Goal: Contribute content

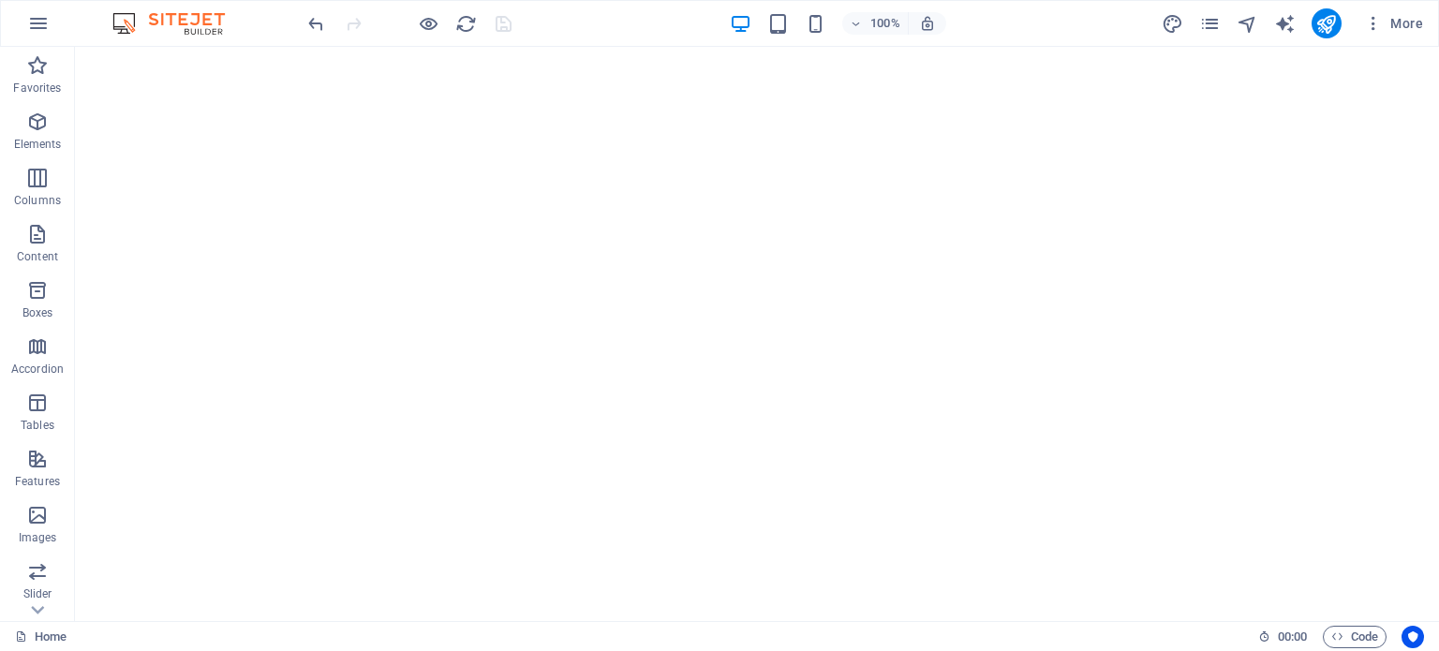
select select
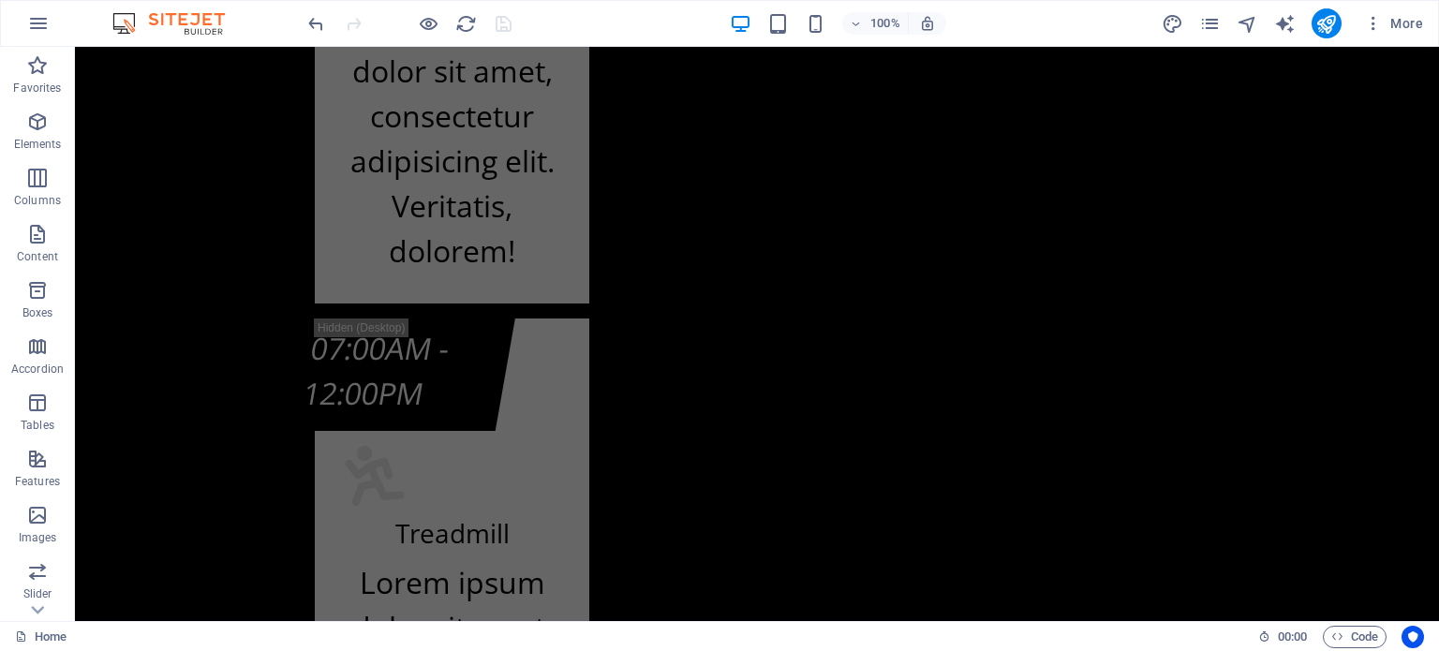
scroll to position [18774, 0]
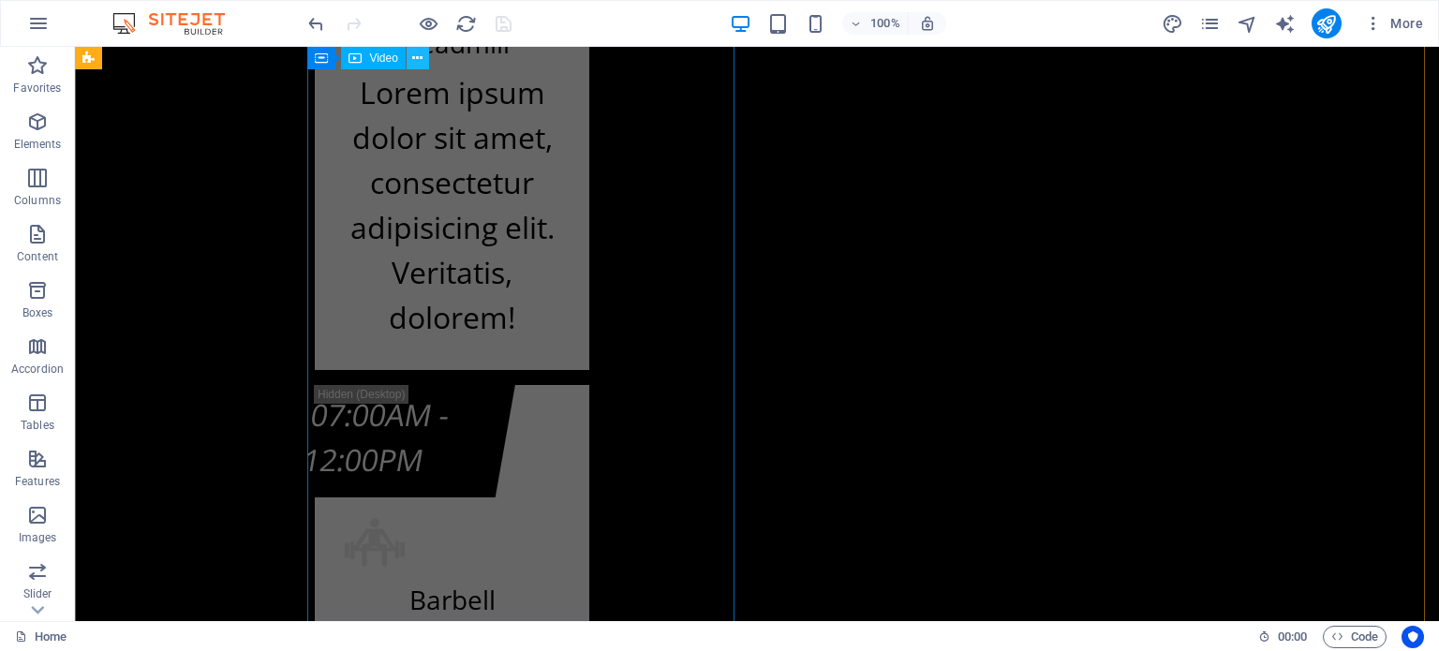
click at [423, 59] on button at bounding box center [418, 58] width 22 height 22
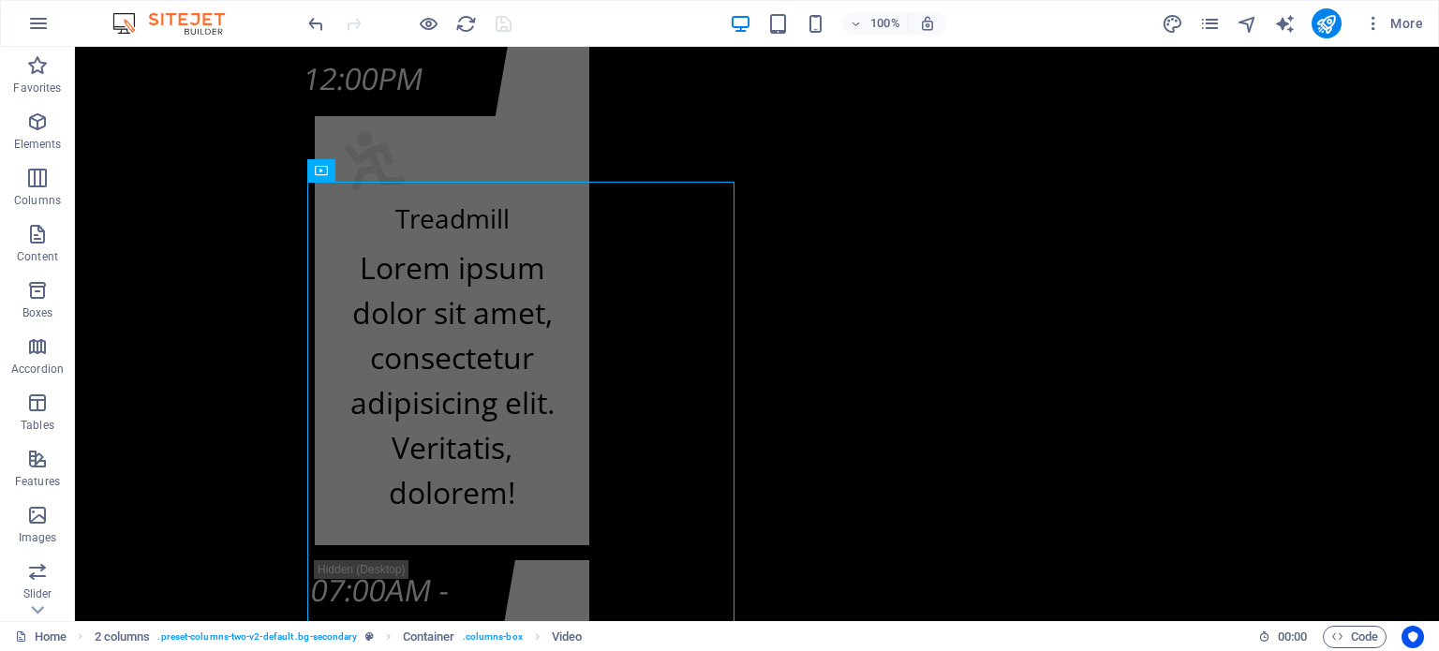
scroll to position [18562, 0]
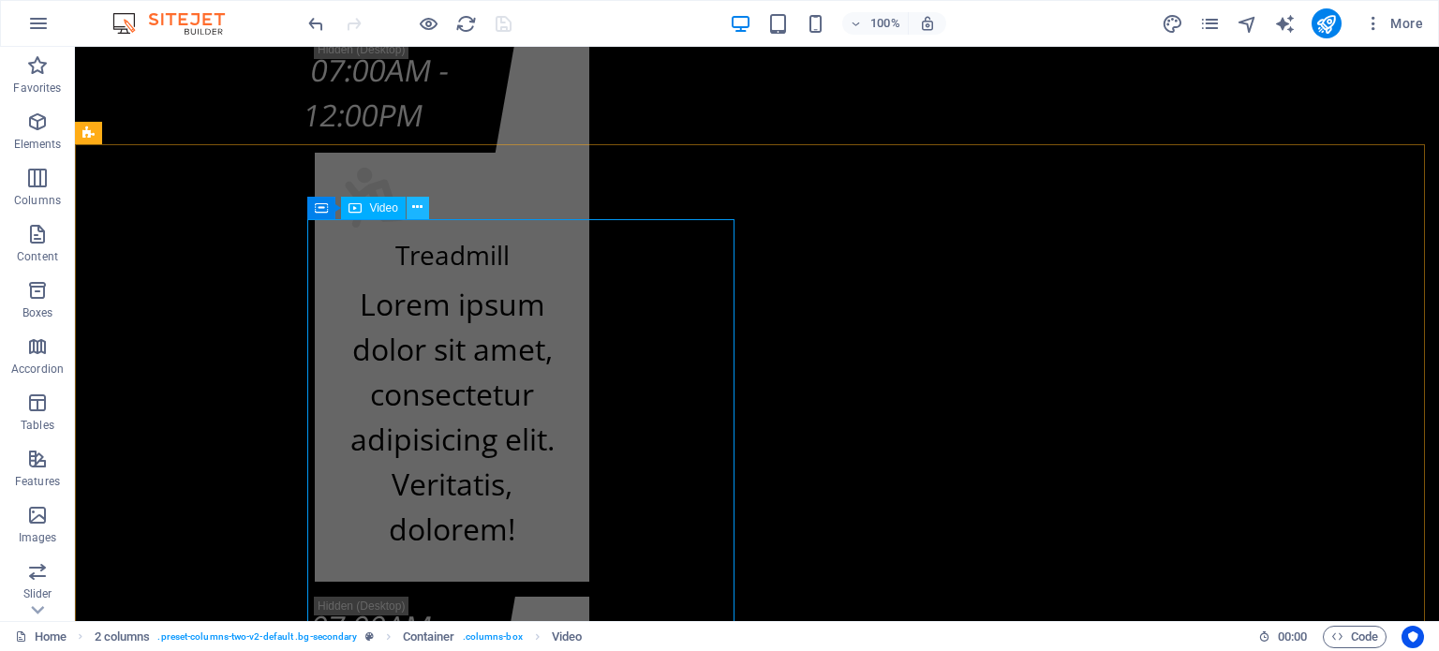
click at [415, 208] on icon at bounding box center [417, 208] width 10 height 20
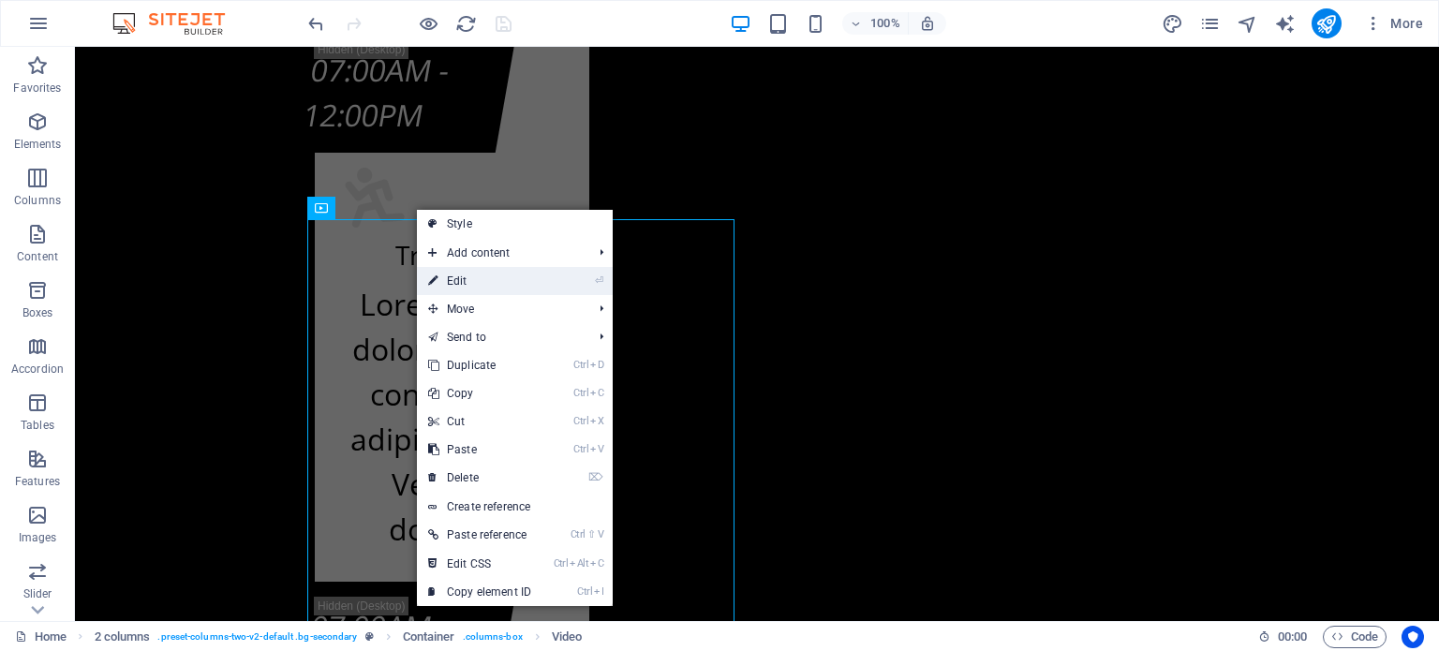
click at [482, 276] on link "⏎ Edit" at bounding box center [480, 281] width 126 height 28
select select "%"
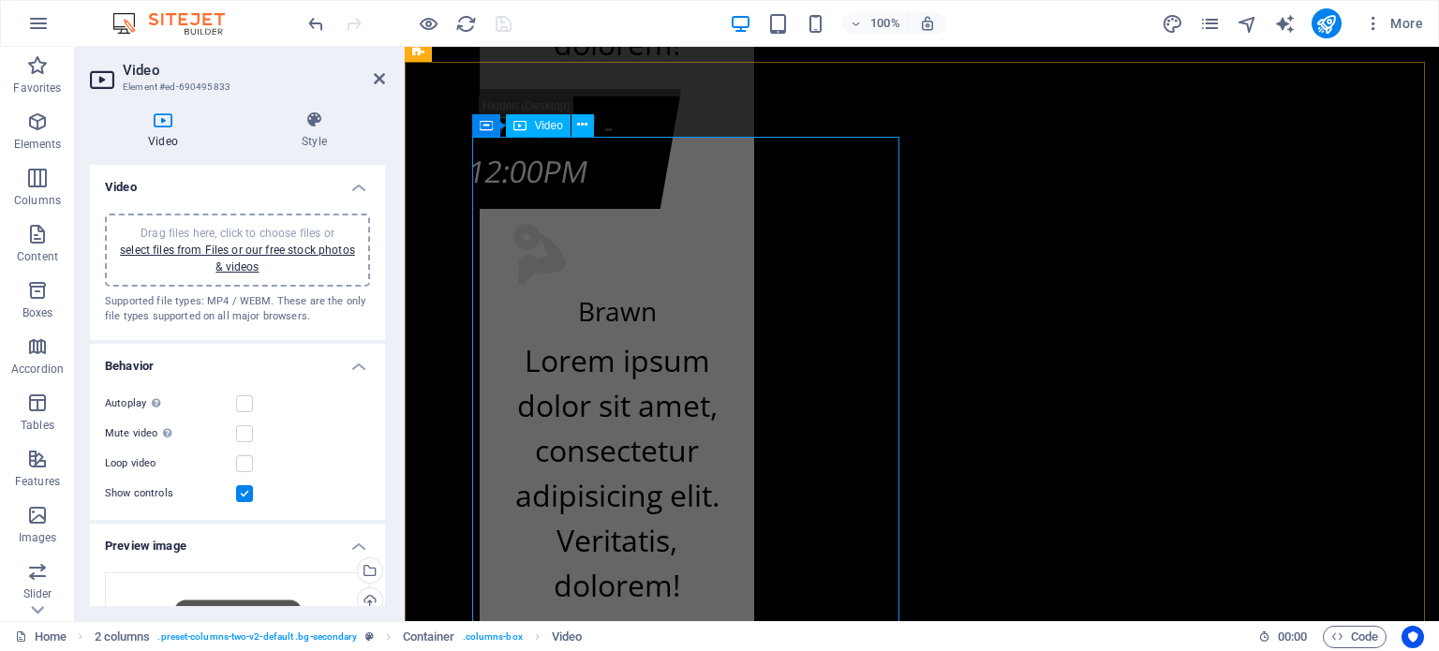
scroll to position [18480, 0]
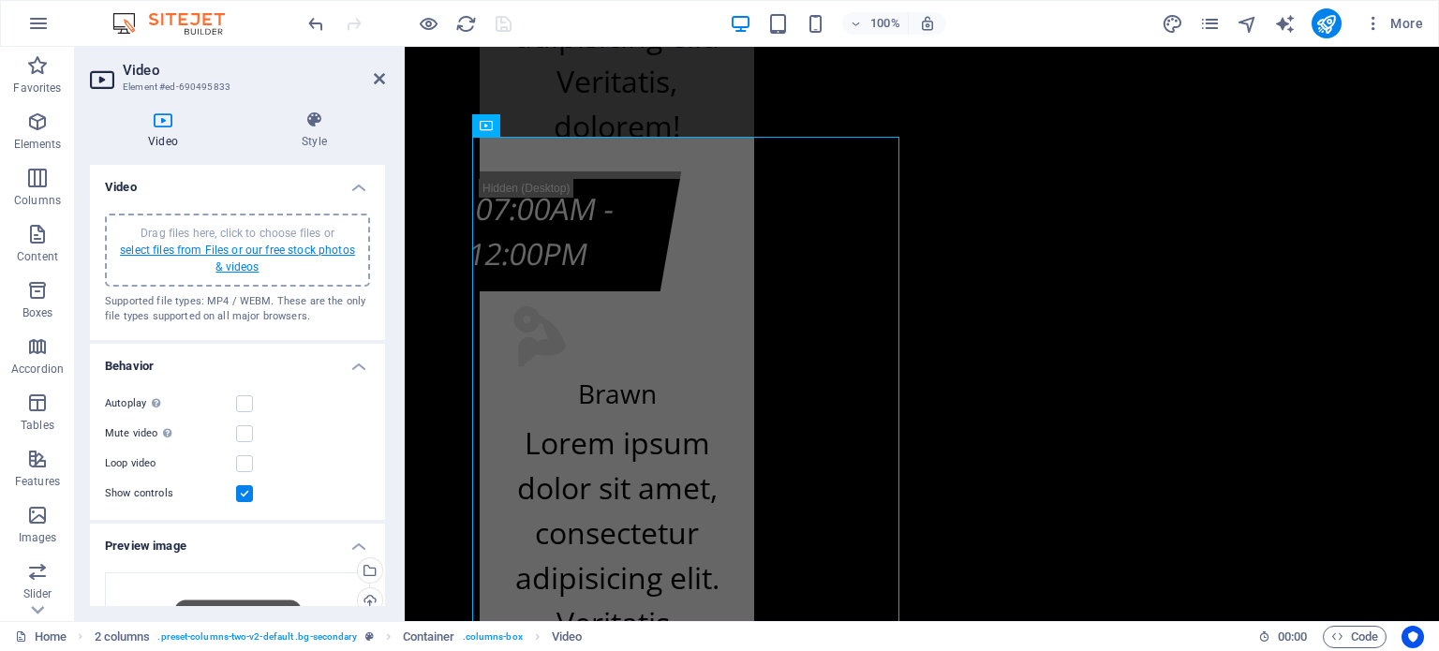
click at [284, 248] on link "select files from Files or our free stock photos & videos" at bounding box center [237, 259] width 235 height 30
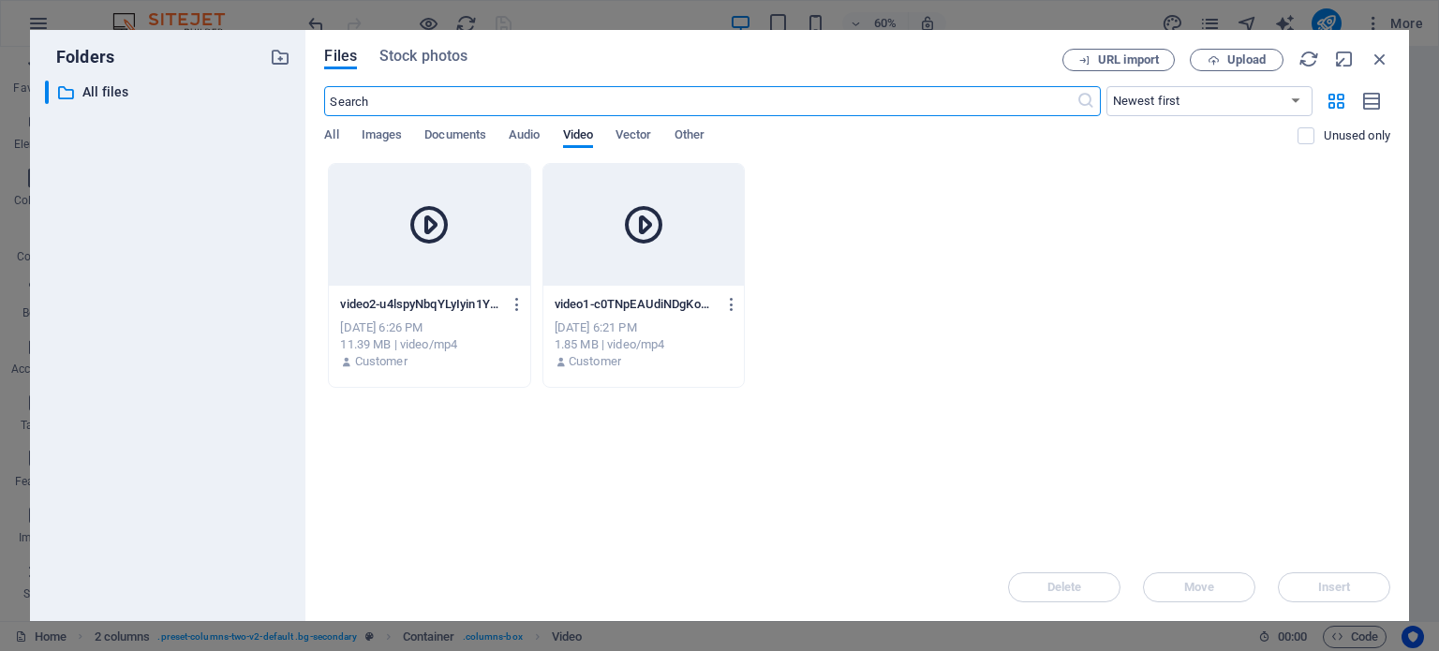
scroll to position [18516, 0]
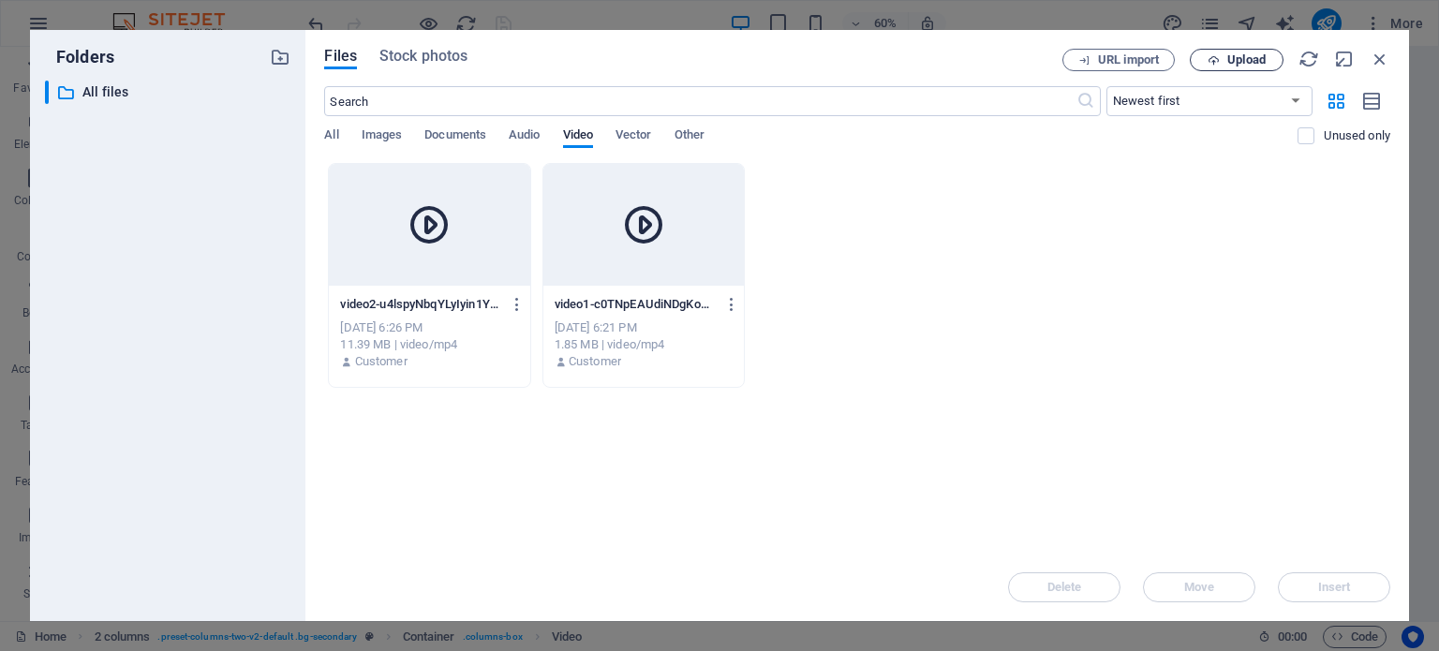
click at [1261, 64] on span "Upload" at bounding box center [1246, 59] width 38 height 11
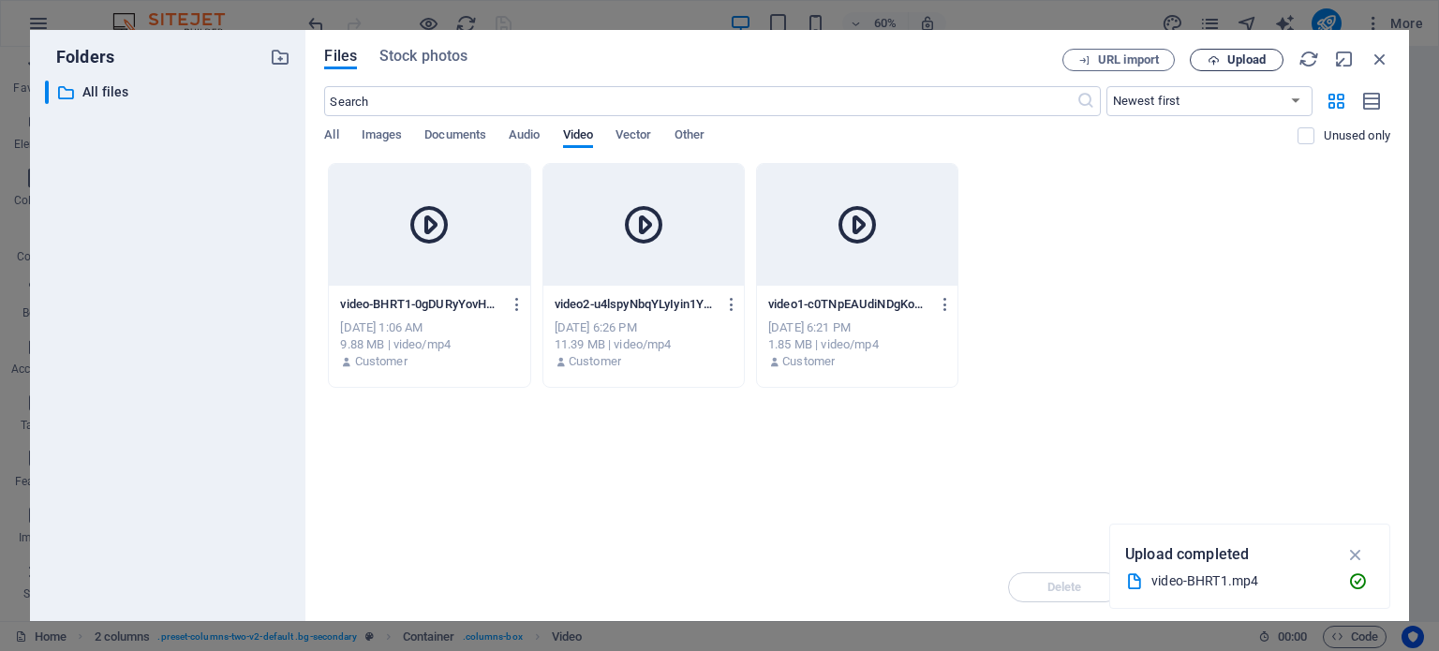
click at [1220, 55] on span "Upload" at bounding box center [1236, 60] width 77 height 12
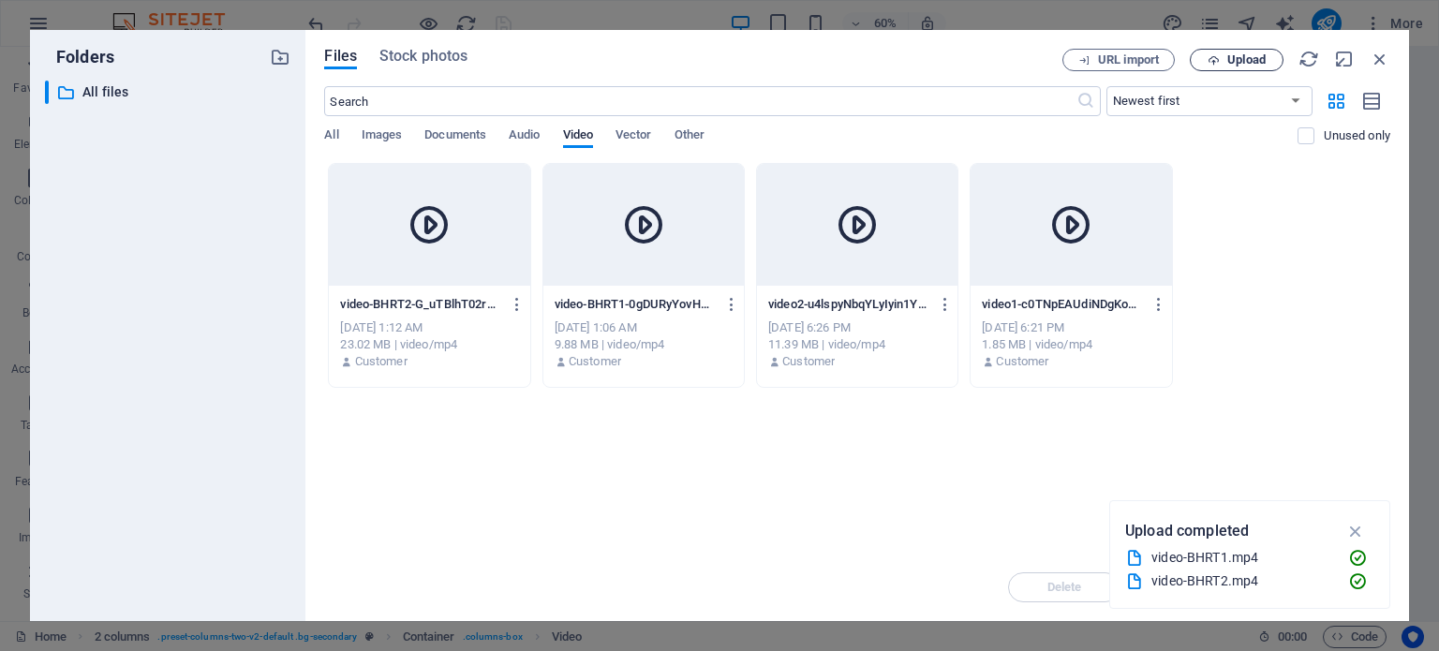
click at [1217, 612] on div "Files Stock photos URL import Upload ​ Newest first Oldest first Name (A-Z) Nam…" at bounding box center [856, 325] width 1103 height 591
click at [701, 246] on div at bounding box center [643, 225] width 200 height 122
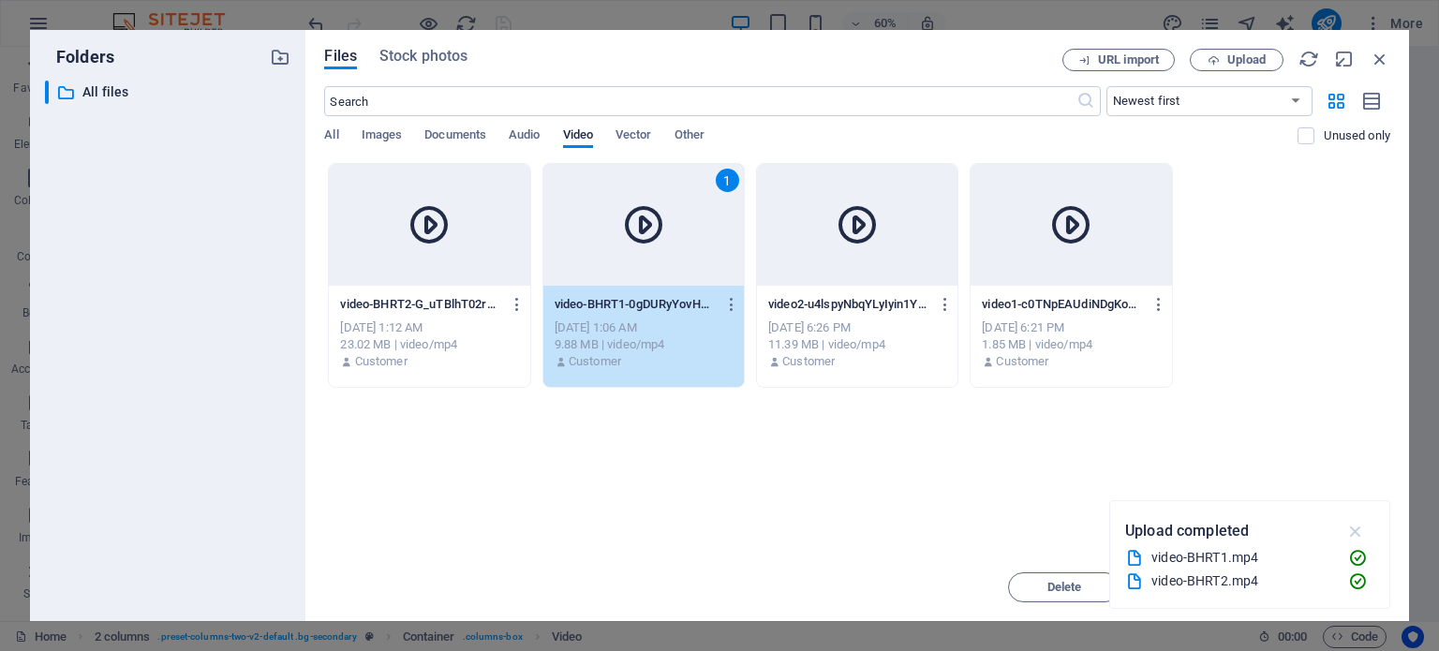
click at [1351, 530] on icon "button" at bounding box center [1356, 531] width 22 height 21
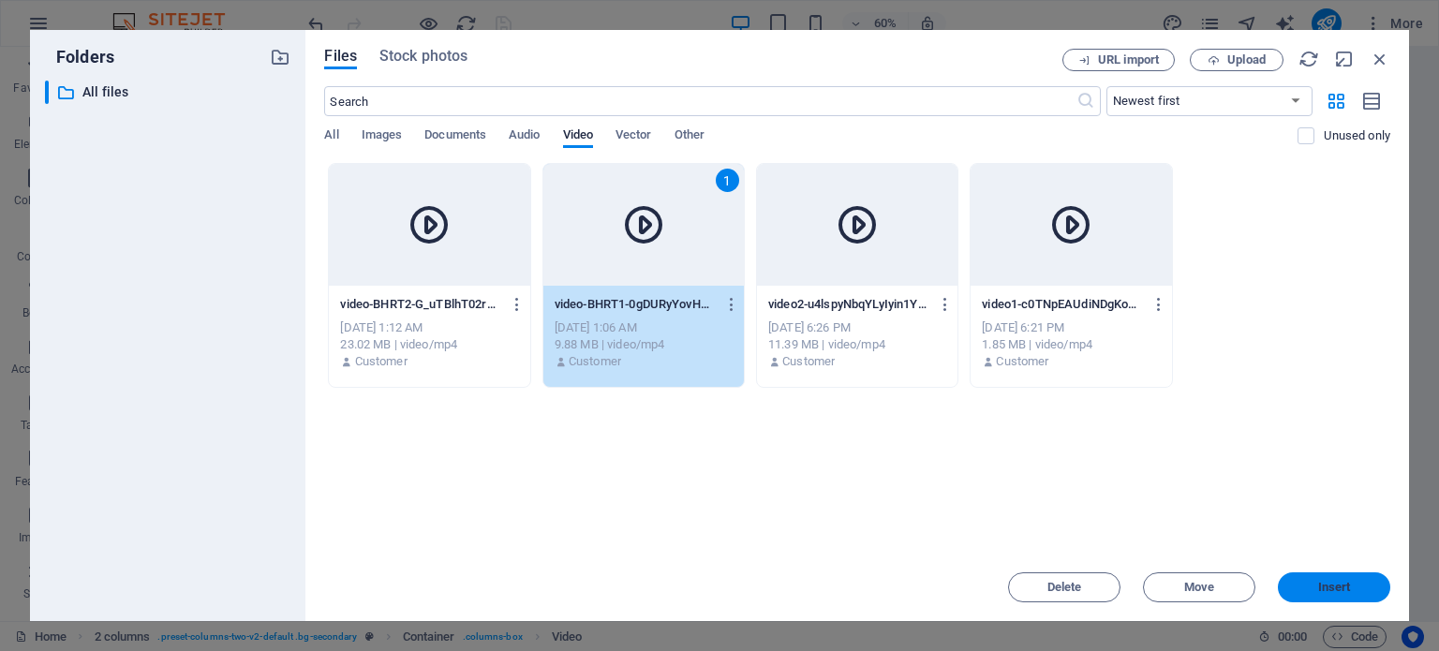
click at [1327, 595] on button "Insert" at bounding box center [1334, 587] width 112 height 30
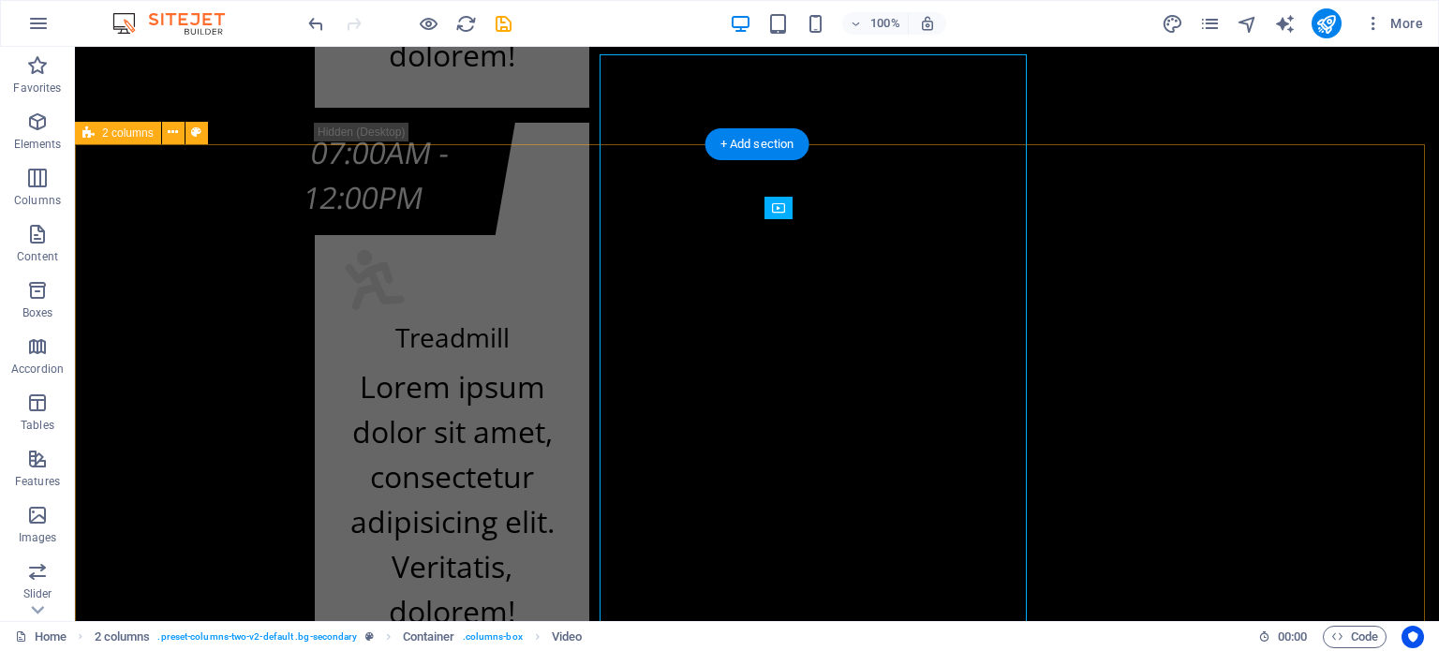
scroll to position [18562, 0]
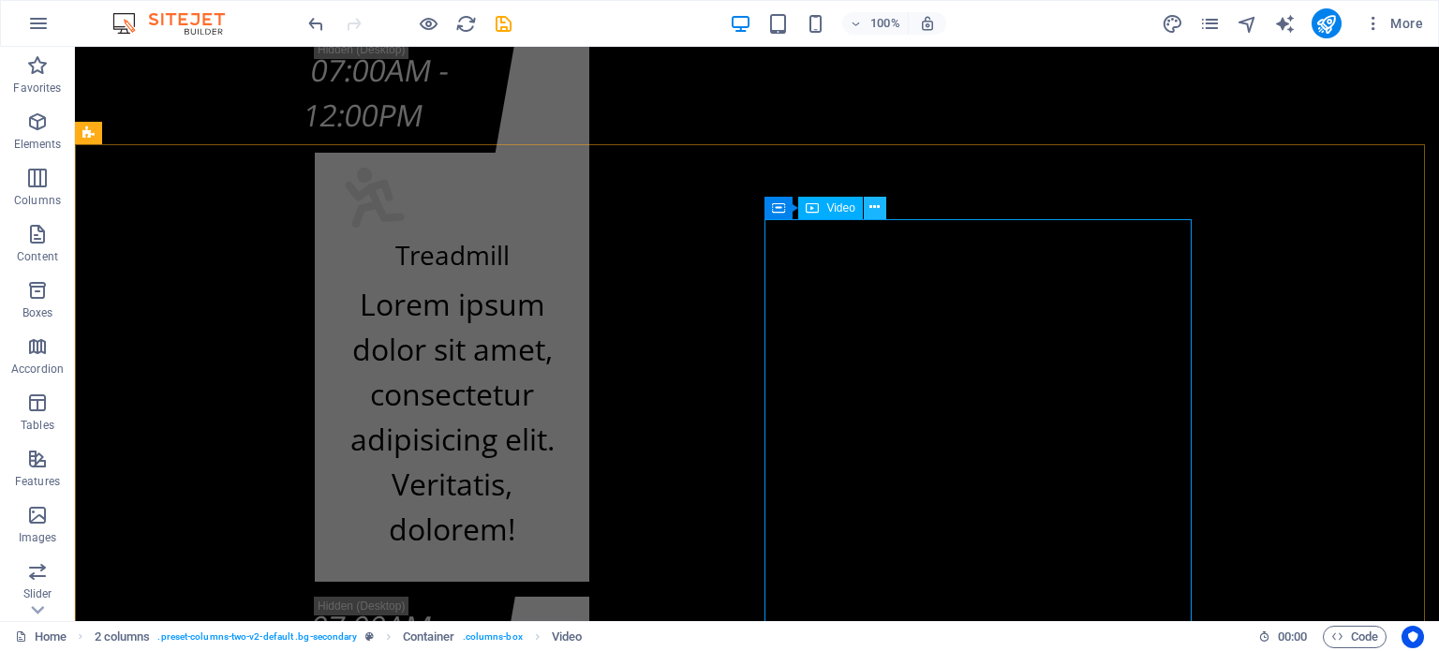
click at [880, 208] on icon at bounding box center [874, 208] width 10 height 20
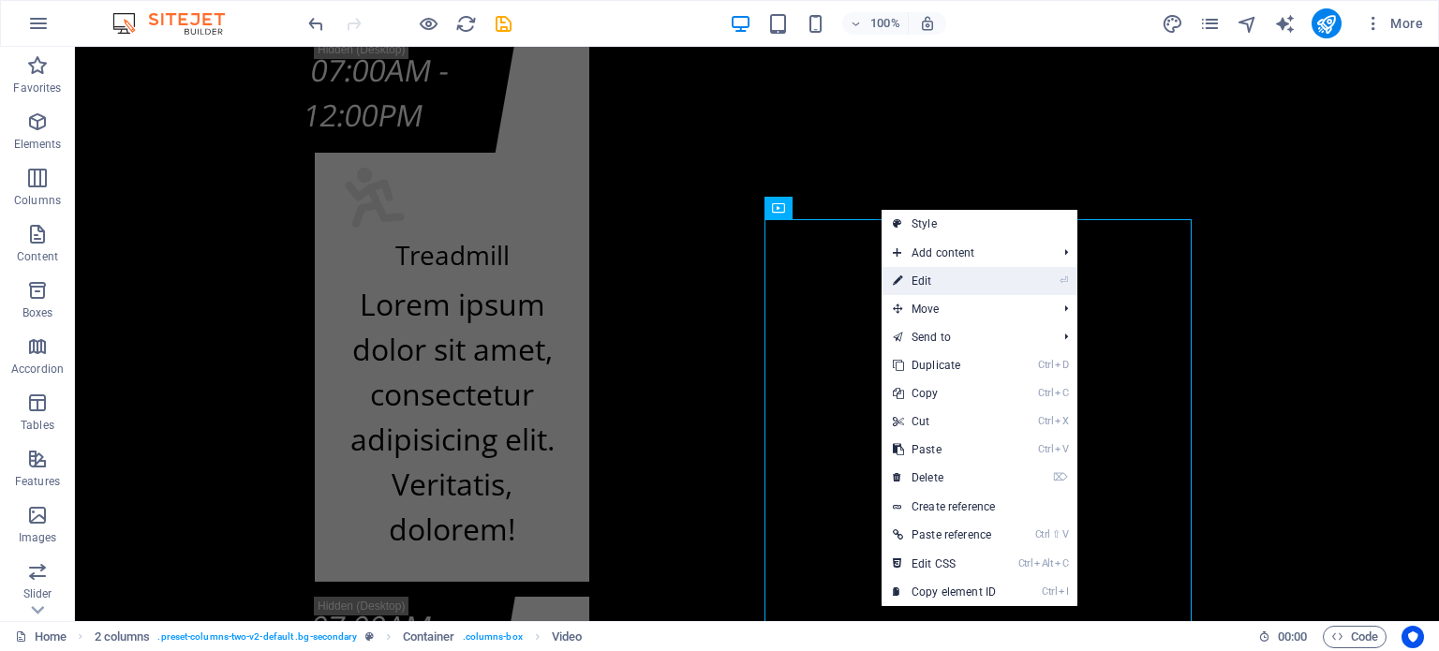
click at [926, 273] on link "⏎ Edit" at bounding box center [944, 281] width 126 height 28
select select "%"
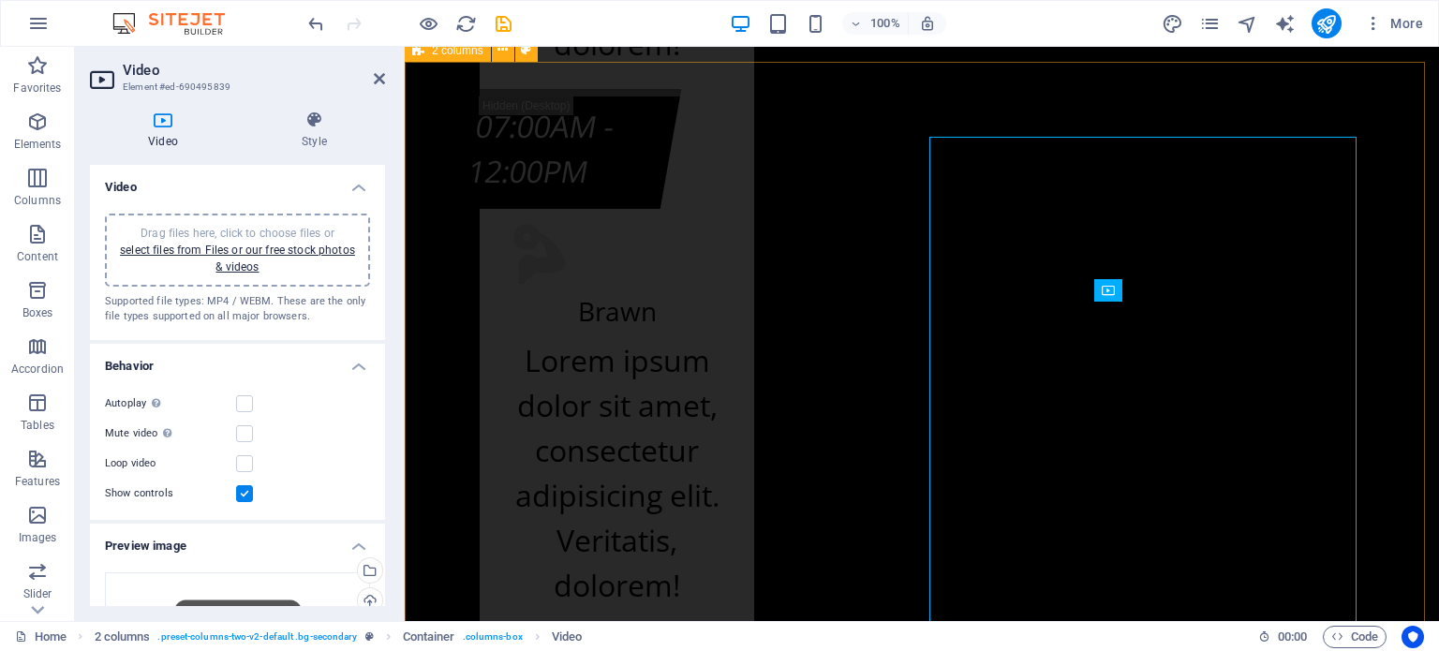
scroll to position [18480, 0]
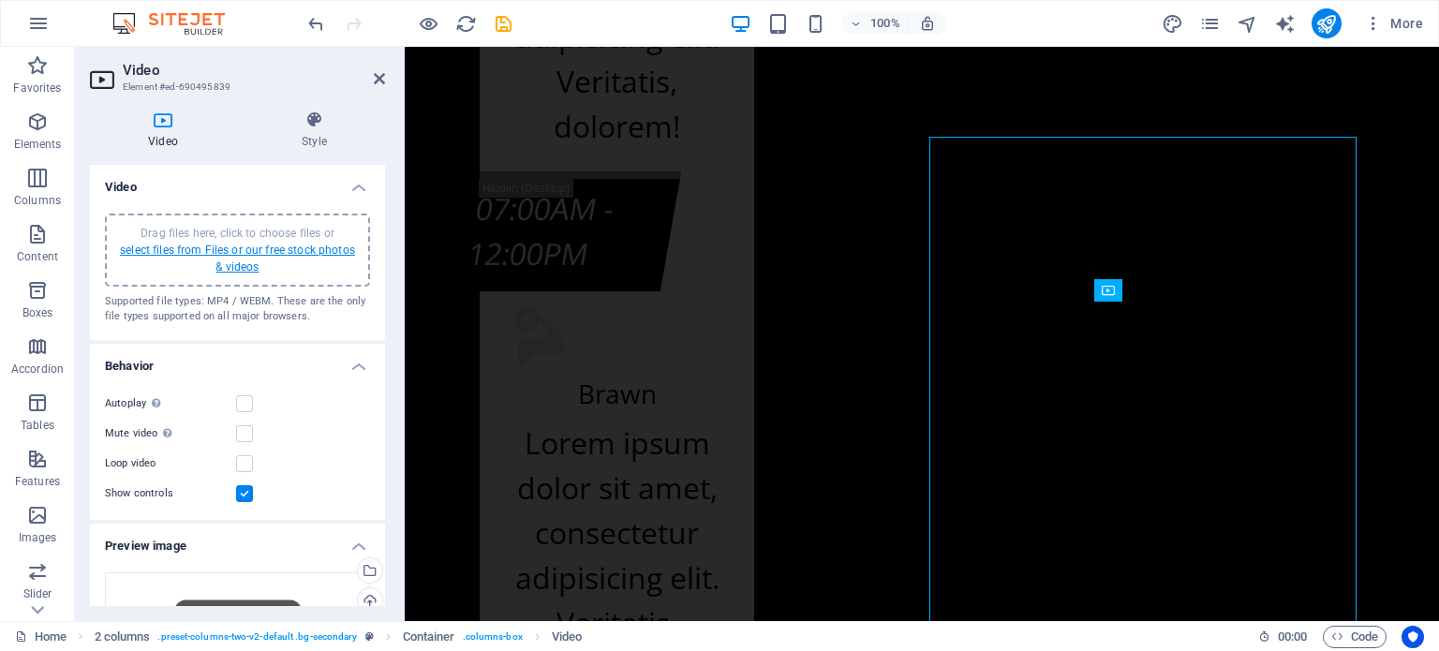
click at [256, 244] on link "select files from Files or our free stock photos & videos" at bounding box center [237, 259] width 235 height 30
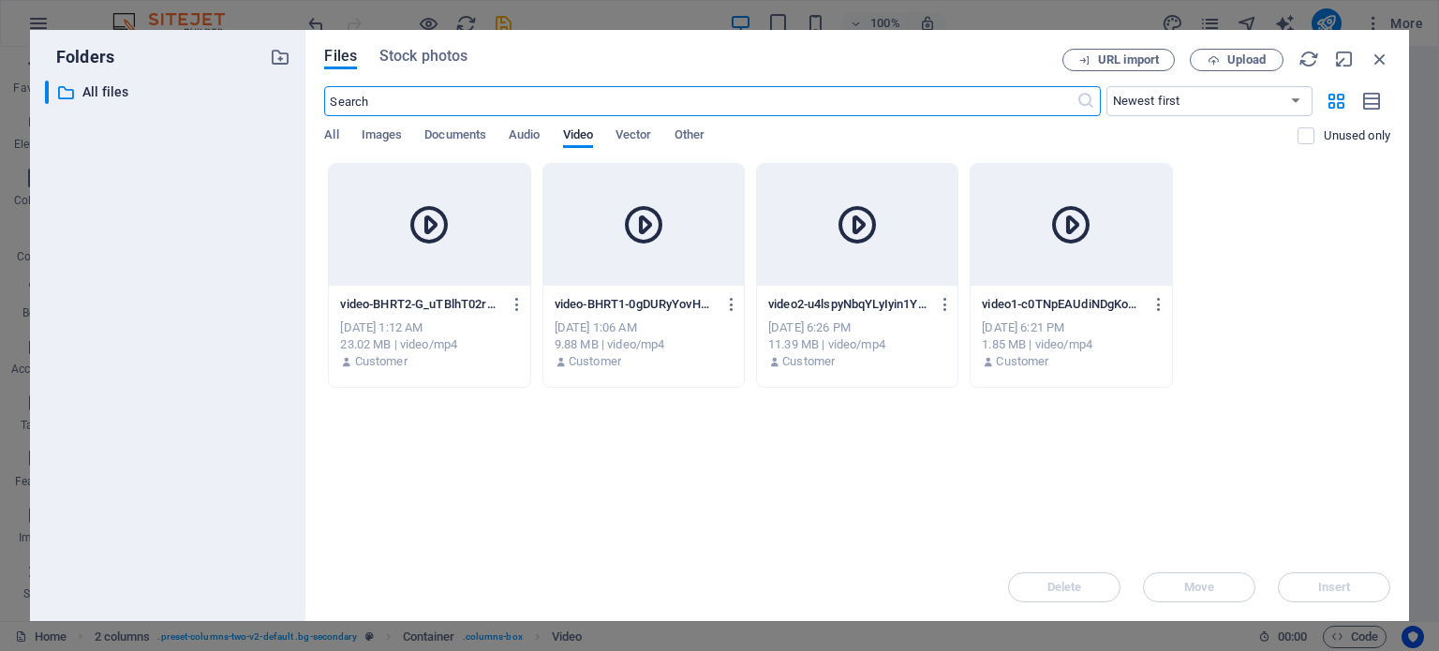
scroll to position [18516, 0]
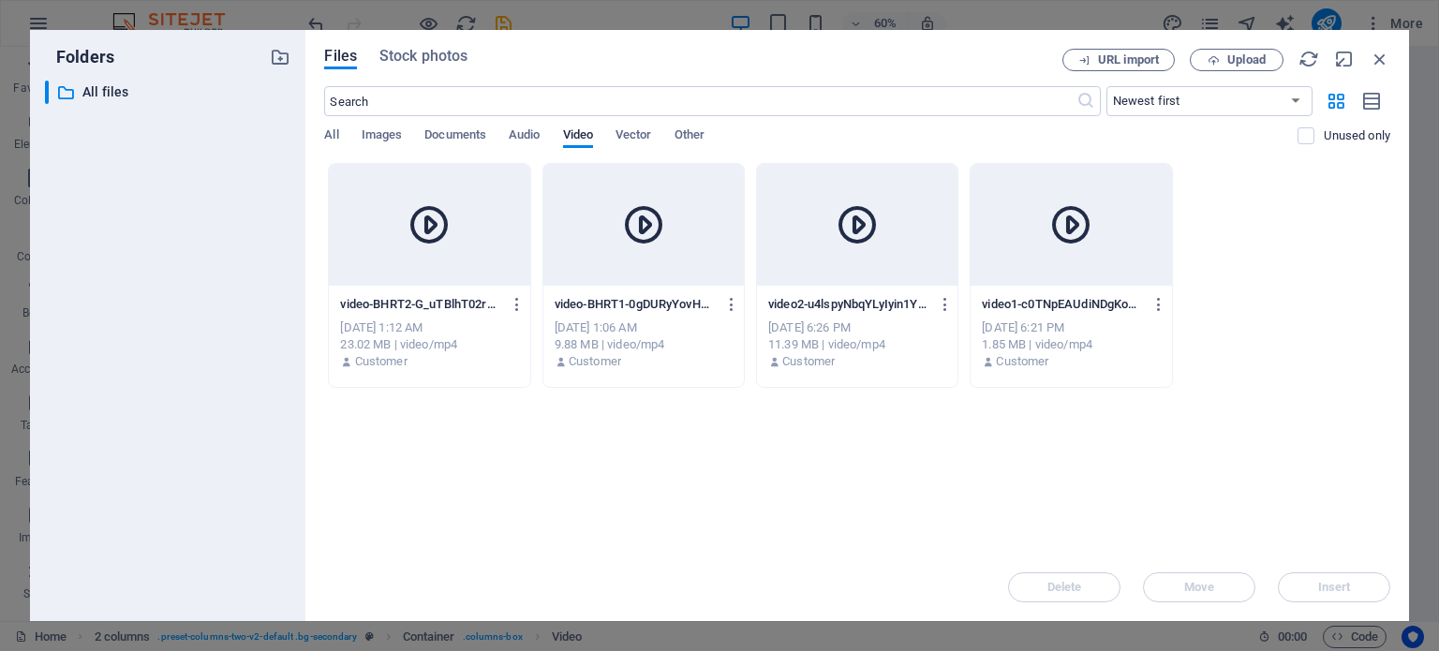
click at [476, 243] on div at bounding box center [429, 225] width 200 height 122
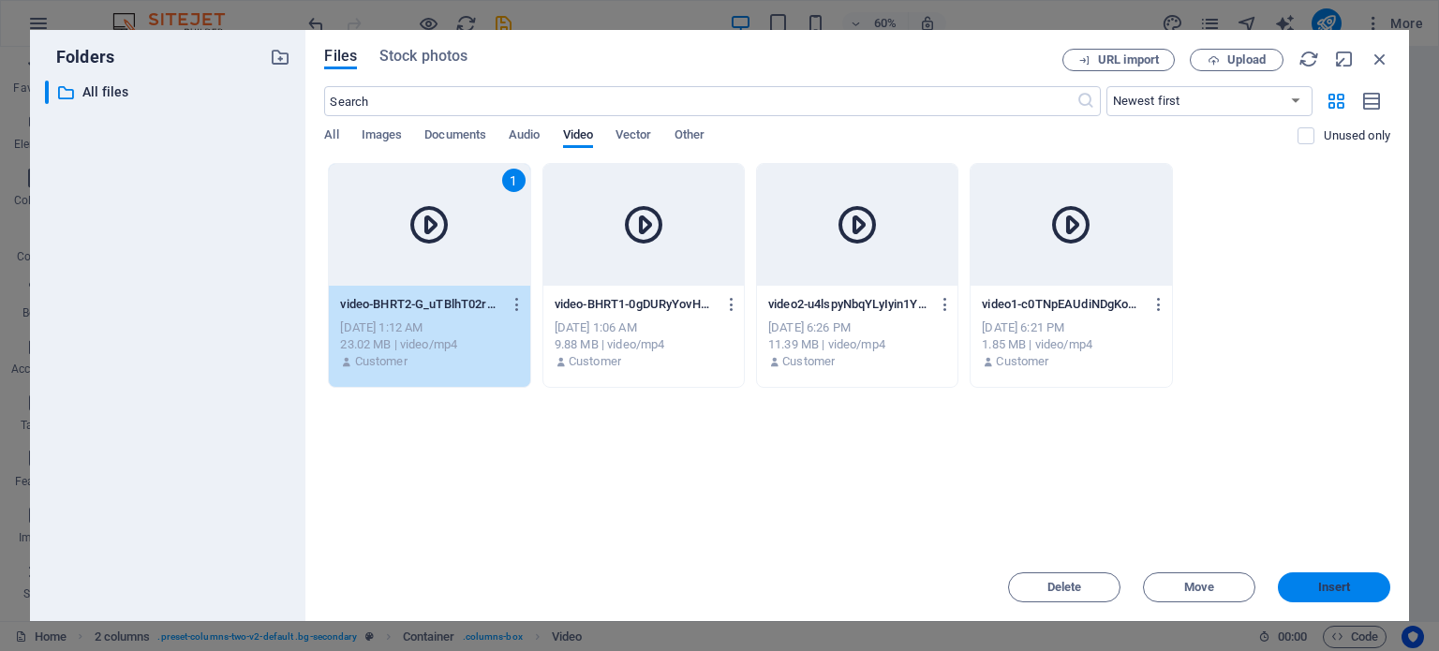
click at [1348, 591] on span "Insert" at bounding box center [1334, 587] width 33 height 11
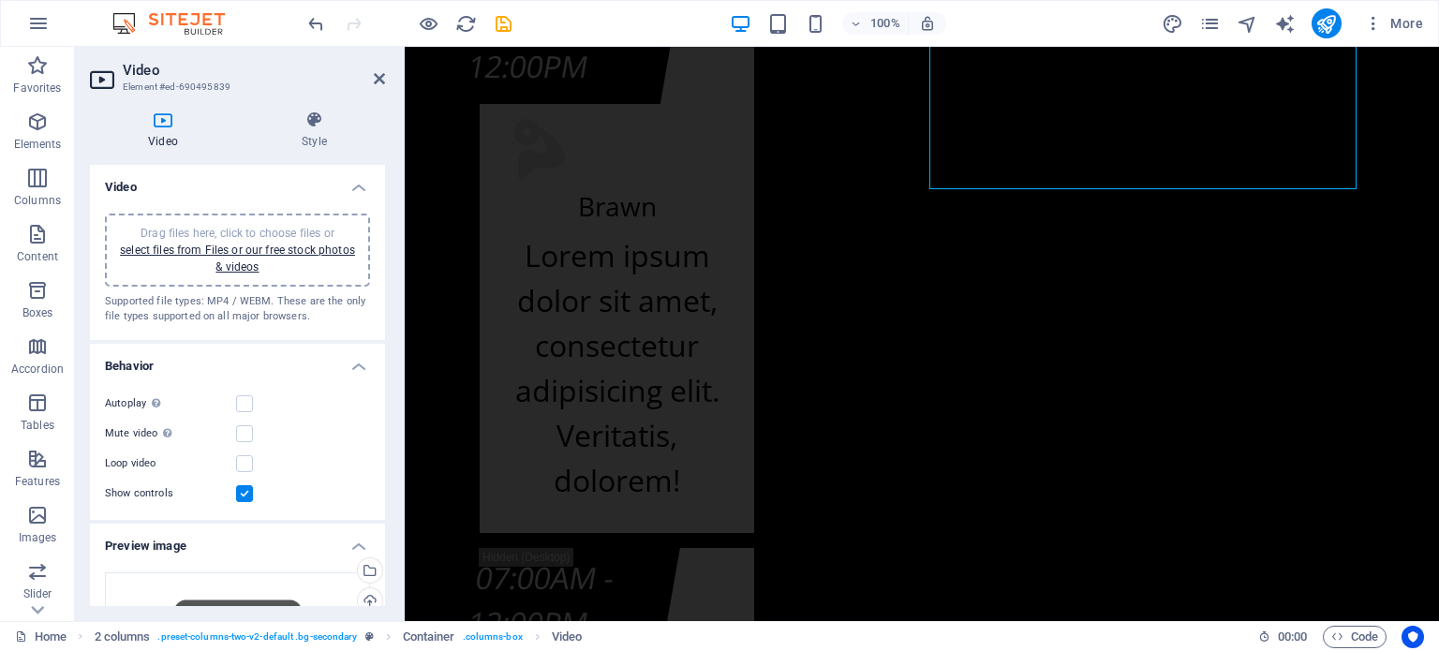
scroll to position [18705, 0]
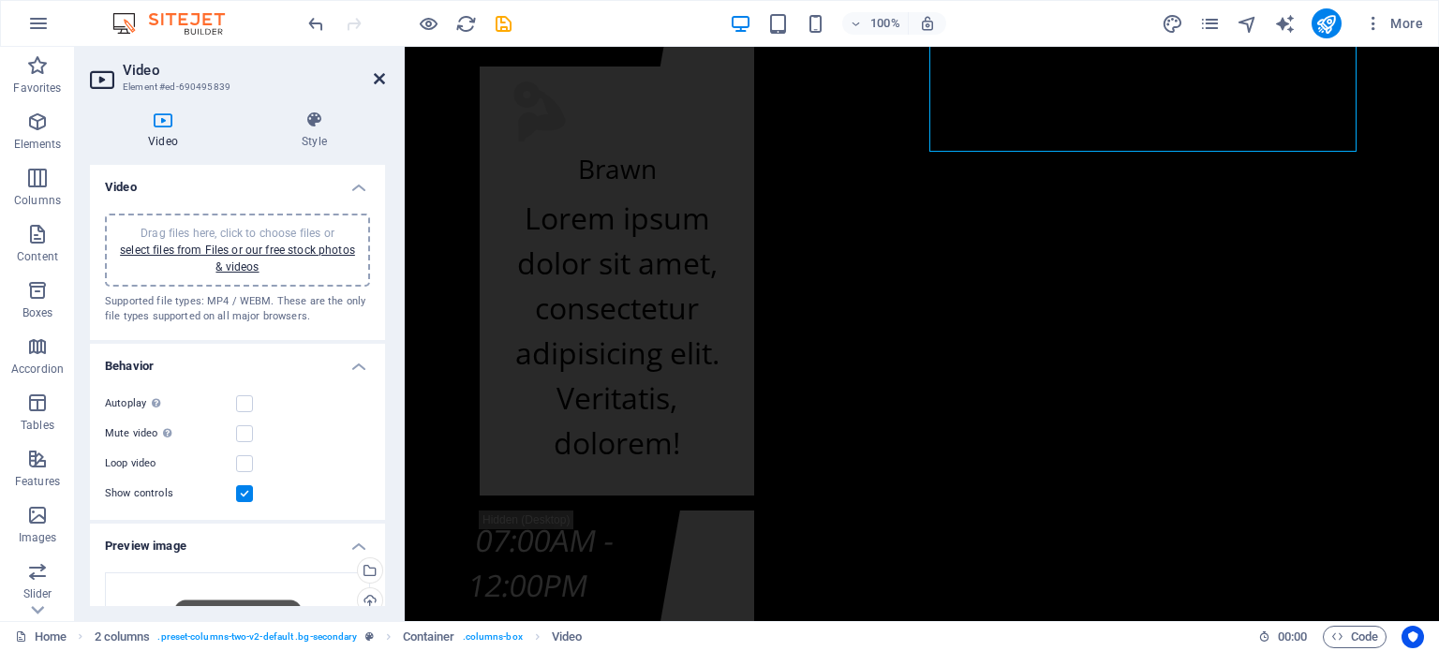
click at [378, 81] on icon at bounding box center [379, 78] width 11 height 15
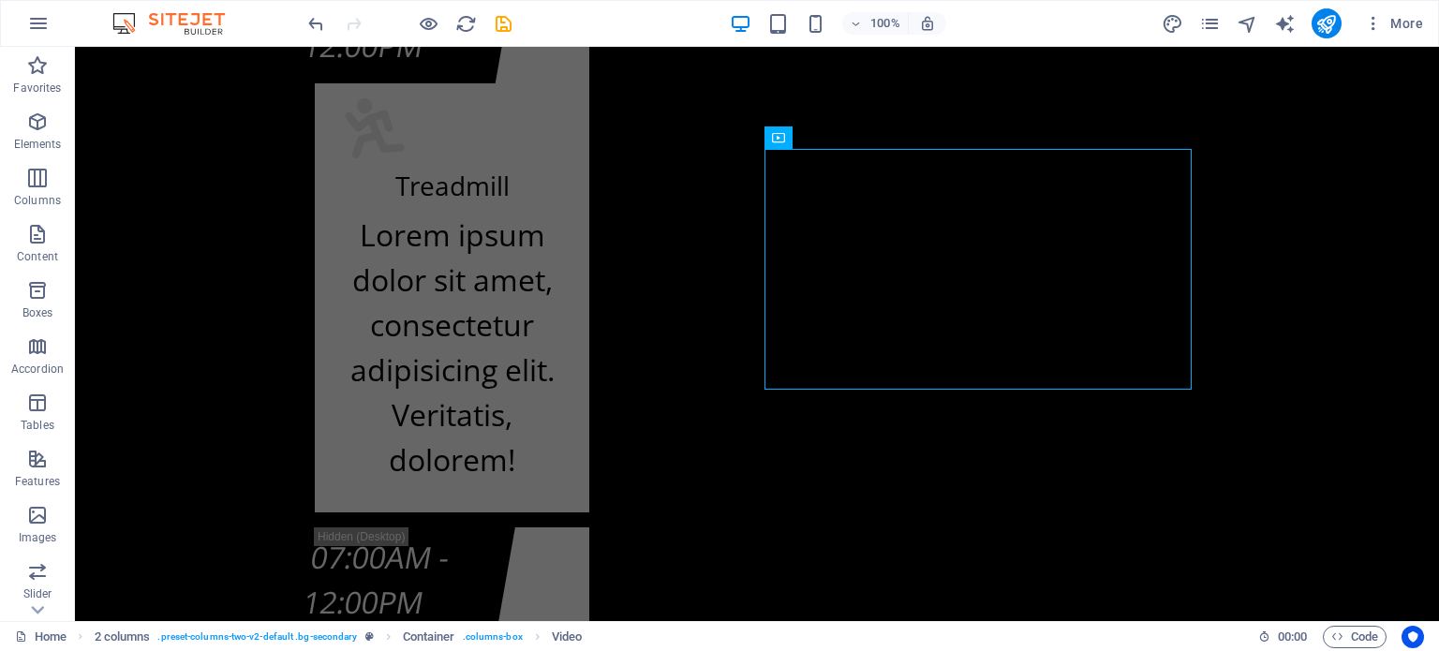
scroll to position [18594, 0]
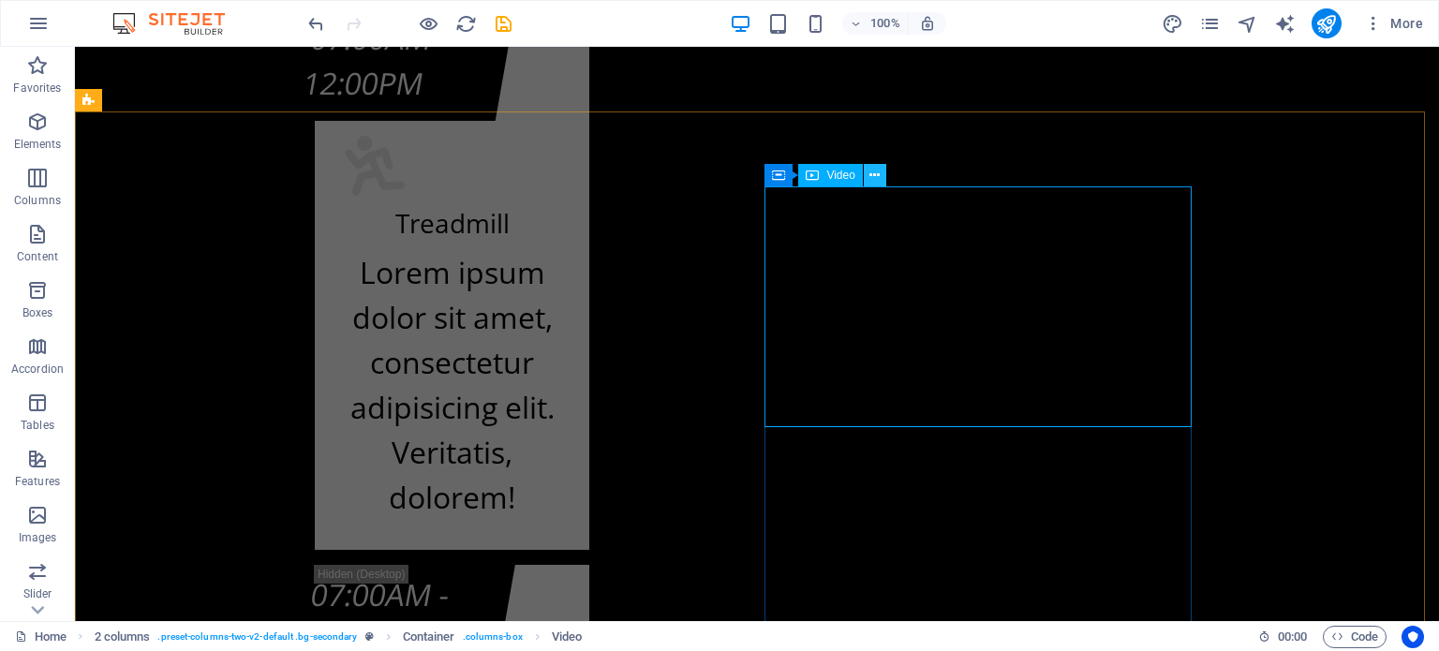
click at [875, 177] on icon at bounding box center [874, 176] width 10 height 20
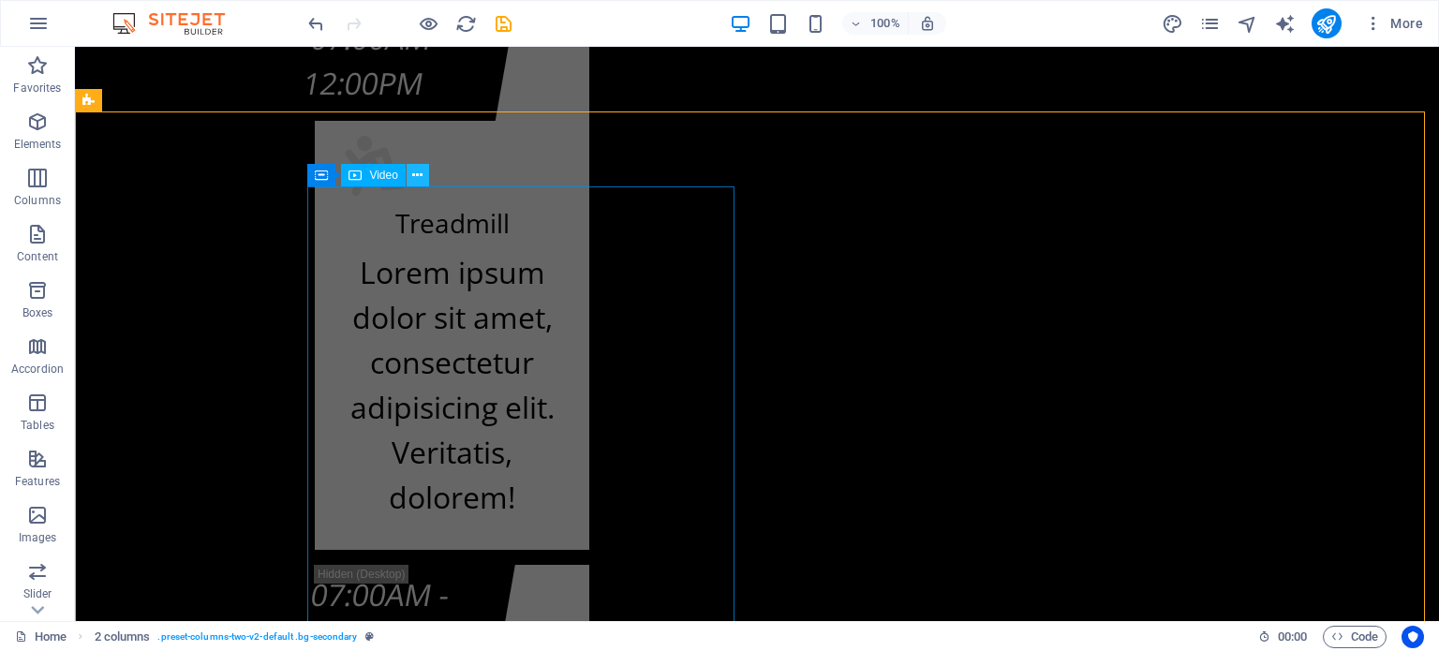
click at [420, 181] on icon at bounding box center [417, 176] width 10 height 20
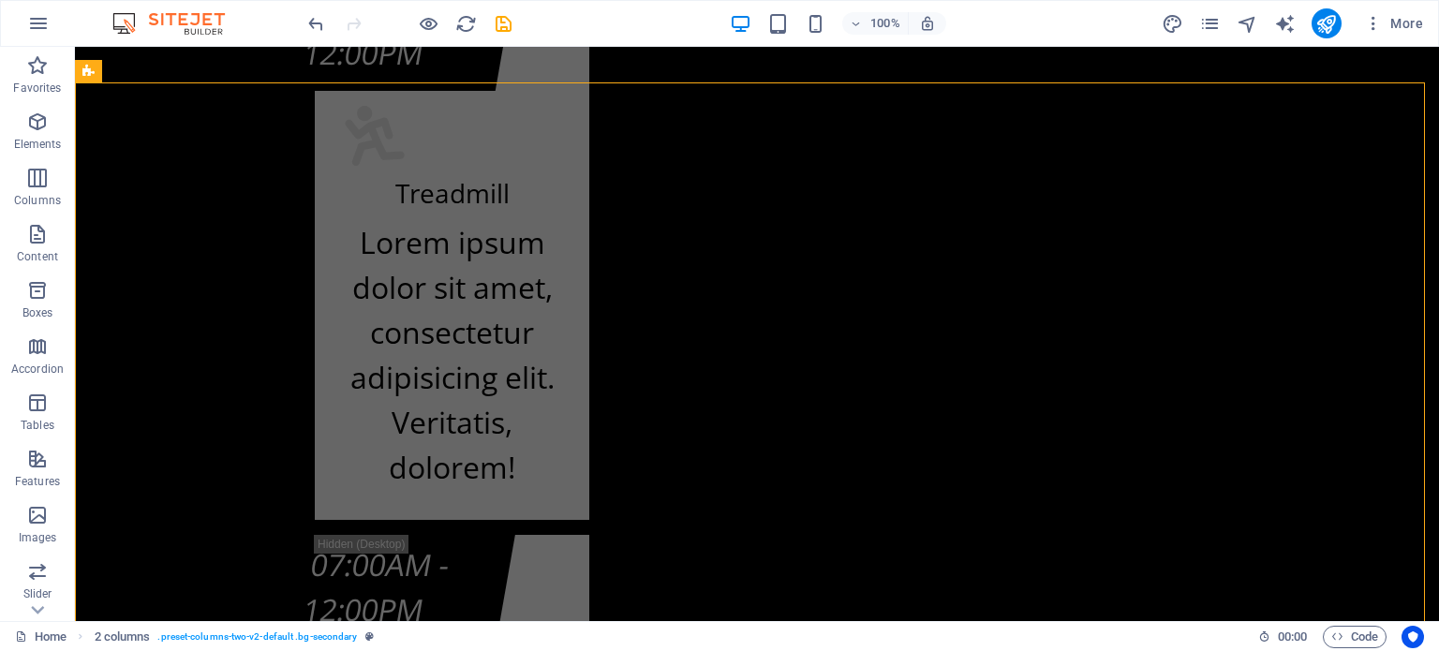
scroll to position [18548, 0]
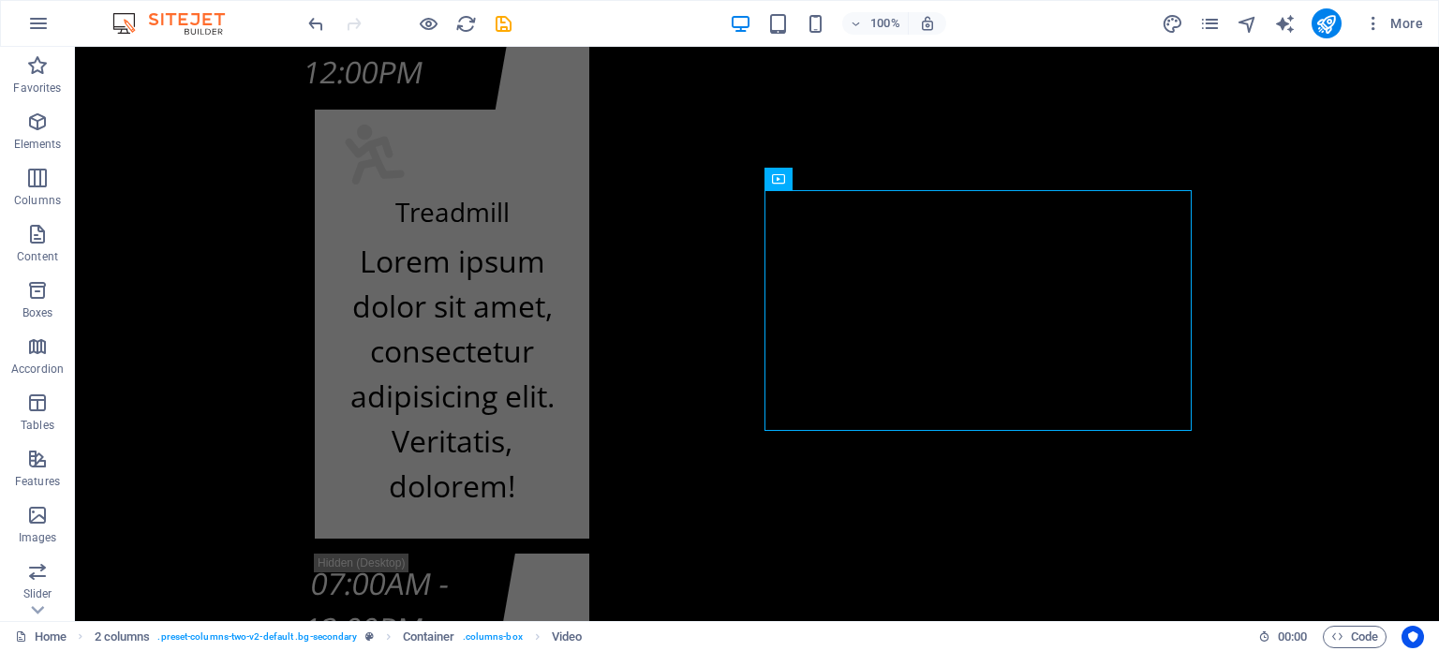
scroll to position [18623, 0]
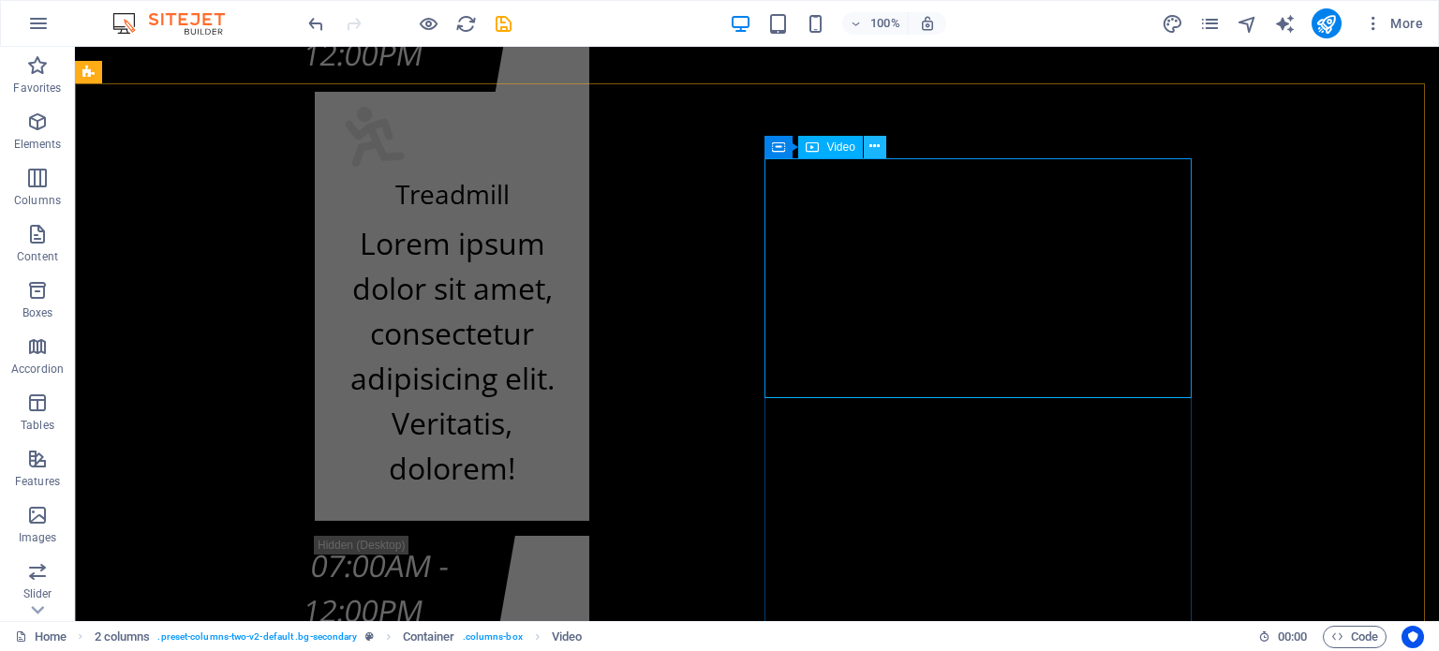
click at [873, 143] on icon at bounding box center [874, 147] width 10 height 20
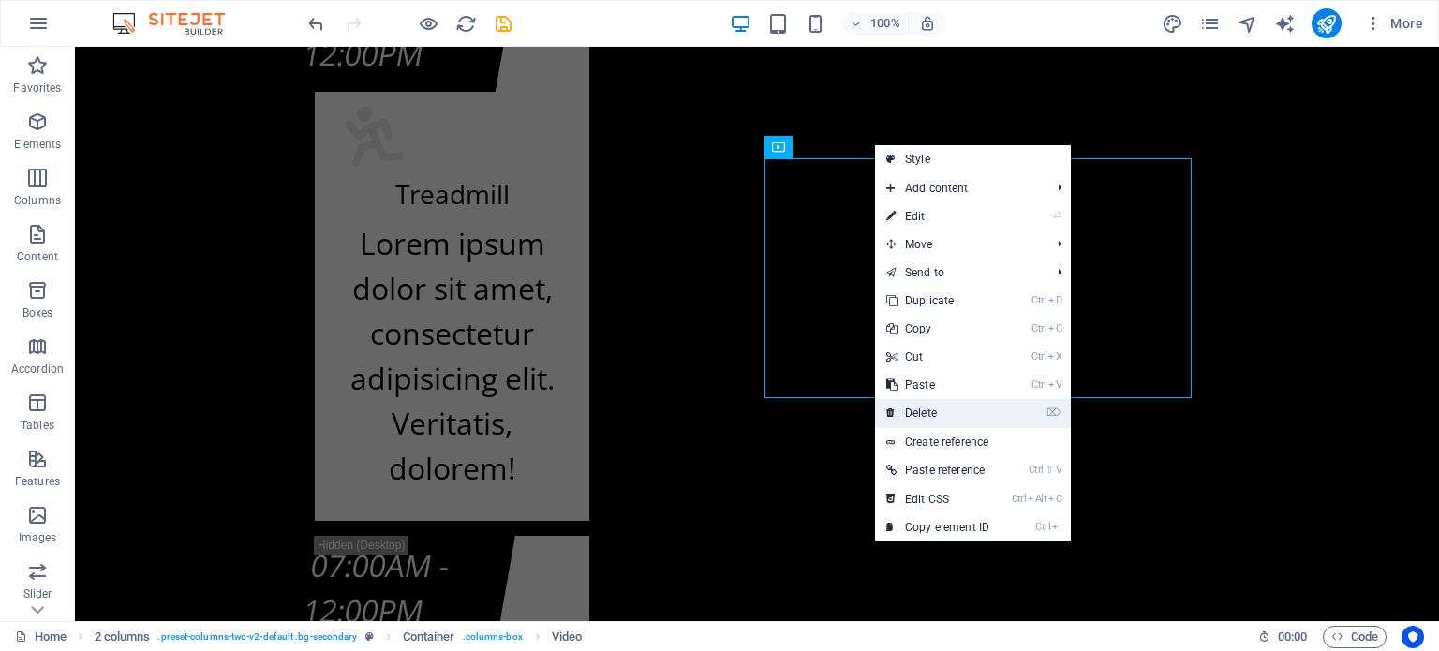
click at [970, 417] on link "⌦ Delete" at bounding box center [938, 413] width 126 height 28
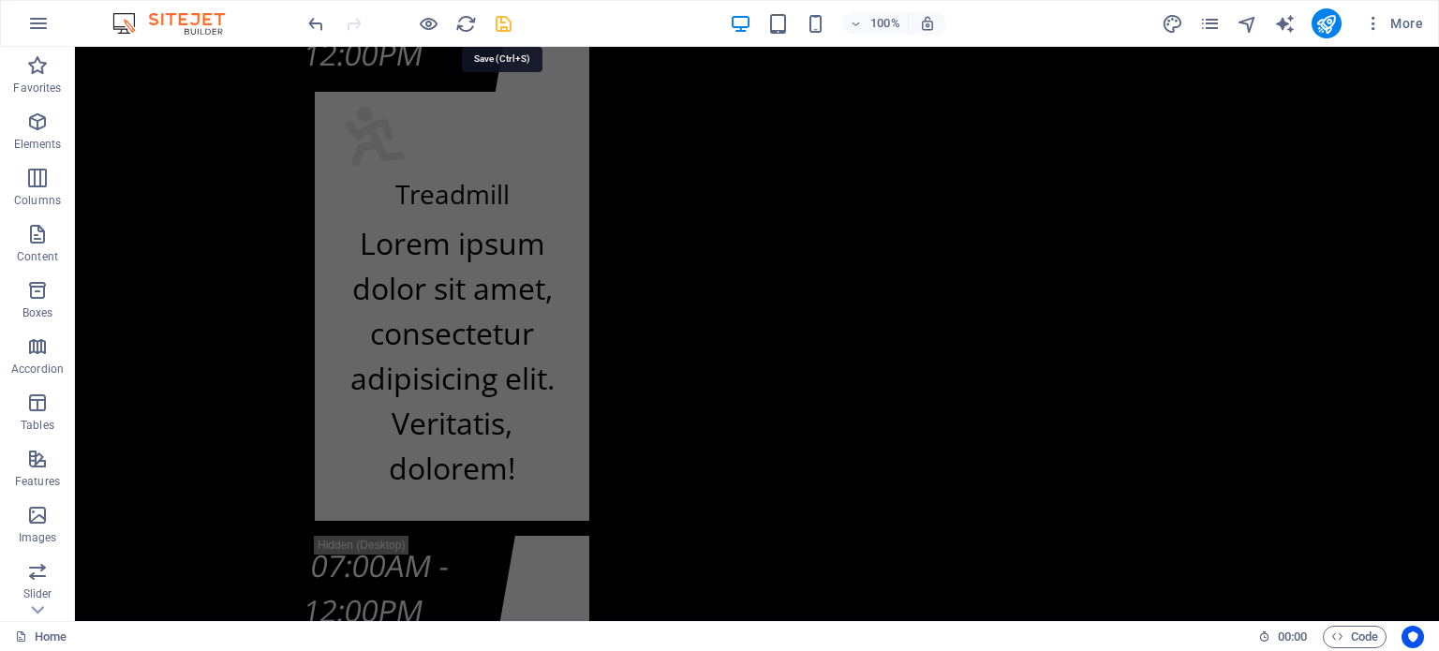
click at [497, 25] on icon "save" at bounding box center [504, 24] width 22 height 22
select select
checkbox input "false"
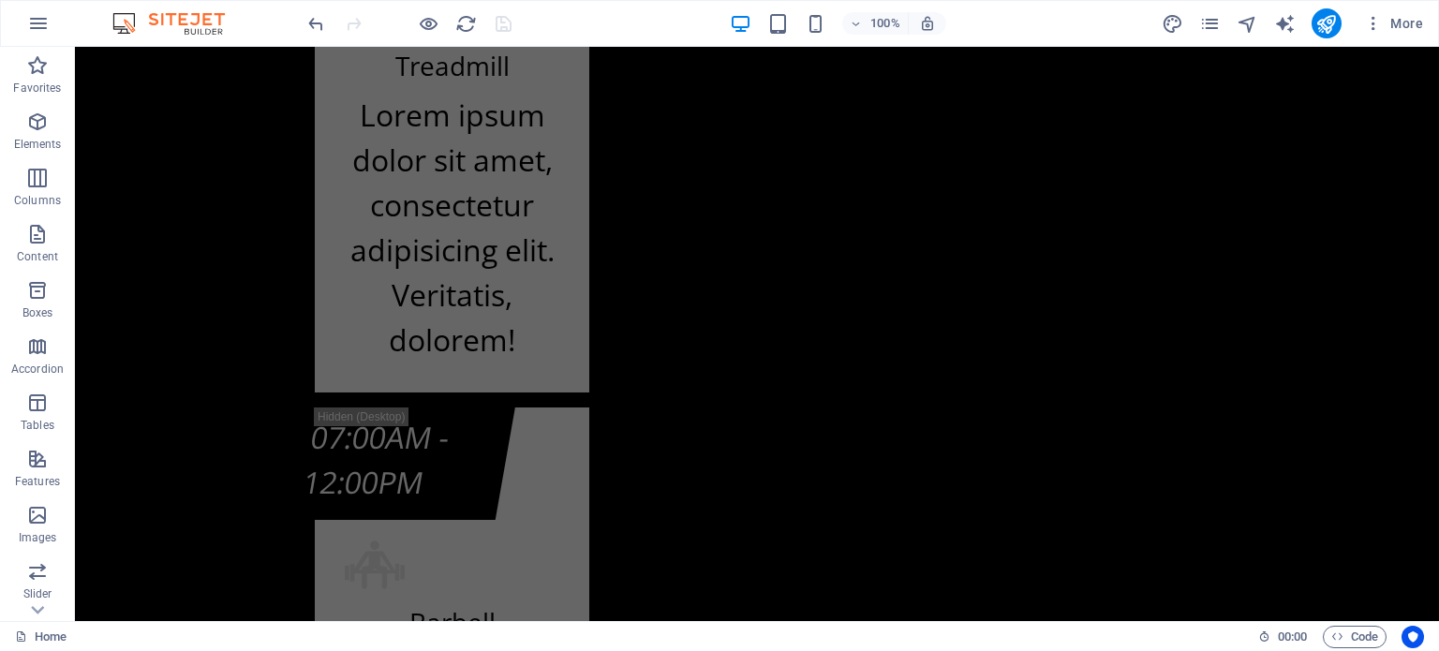
scroll to position [12742, 0]
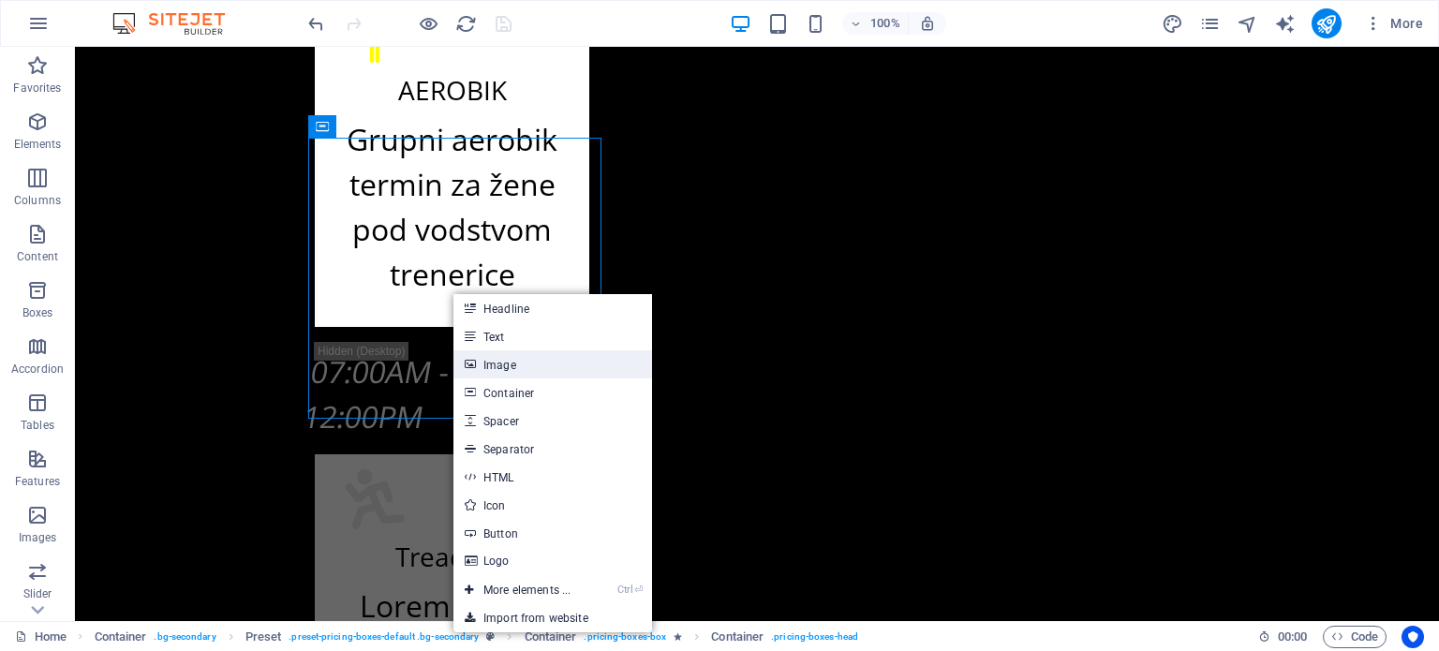
click at [478, 363] on link "Image" at bounding box center [552, 364] width 199 height 28
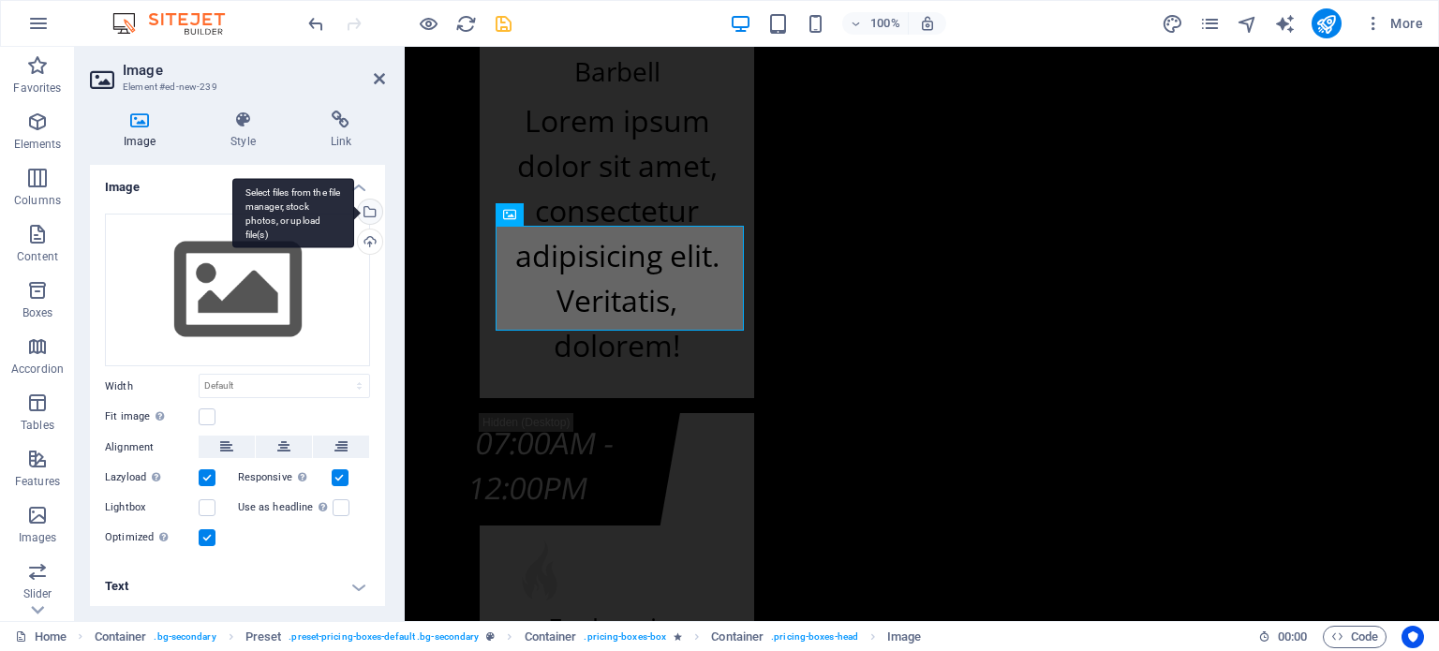
click at [354, 217] on div "Select files from the file manager, stock photos, or upload file(s)" at bounding box center [293, 213] width 122 height 70
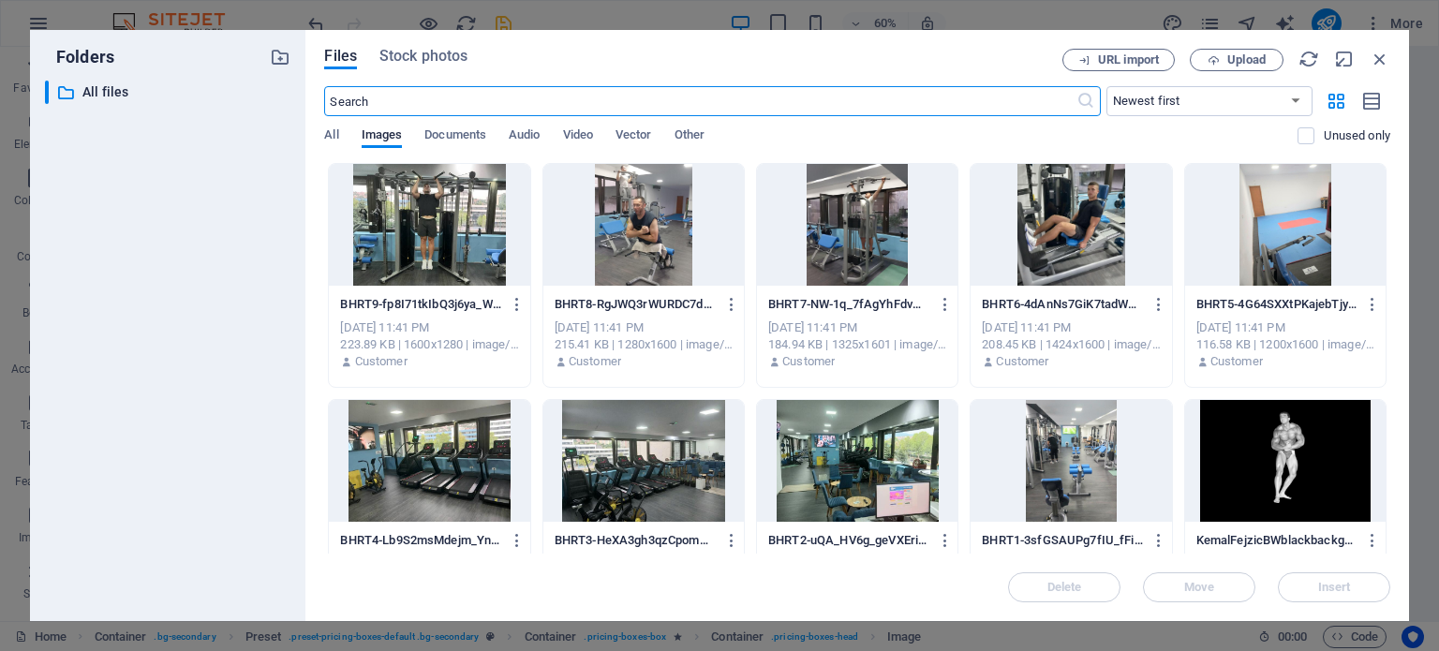
scroll to position [12798, 0]
click at [629, 438] on div at bounding box center [643, 461] width 200 height 122
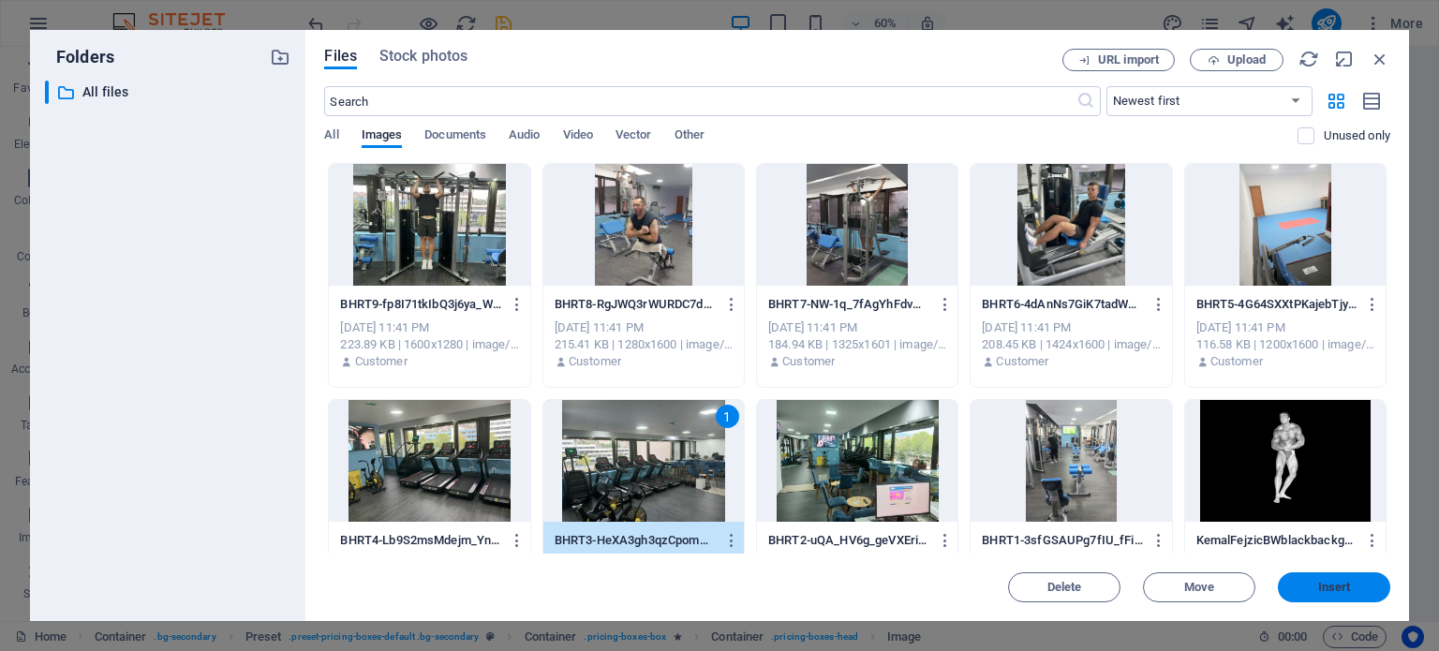
click at [1330, 587] on span "Insert" at bounding box center [1334, 587] width 33 height 11
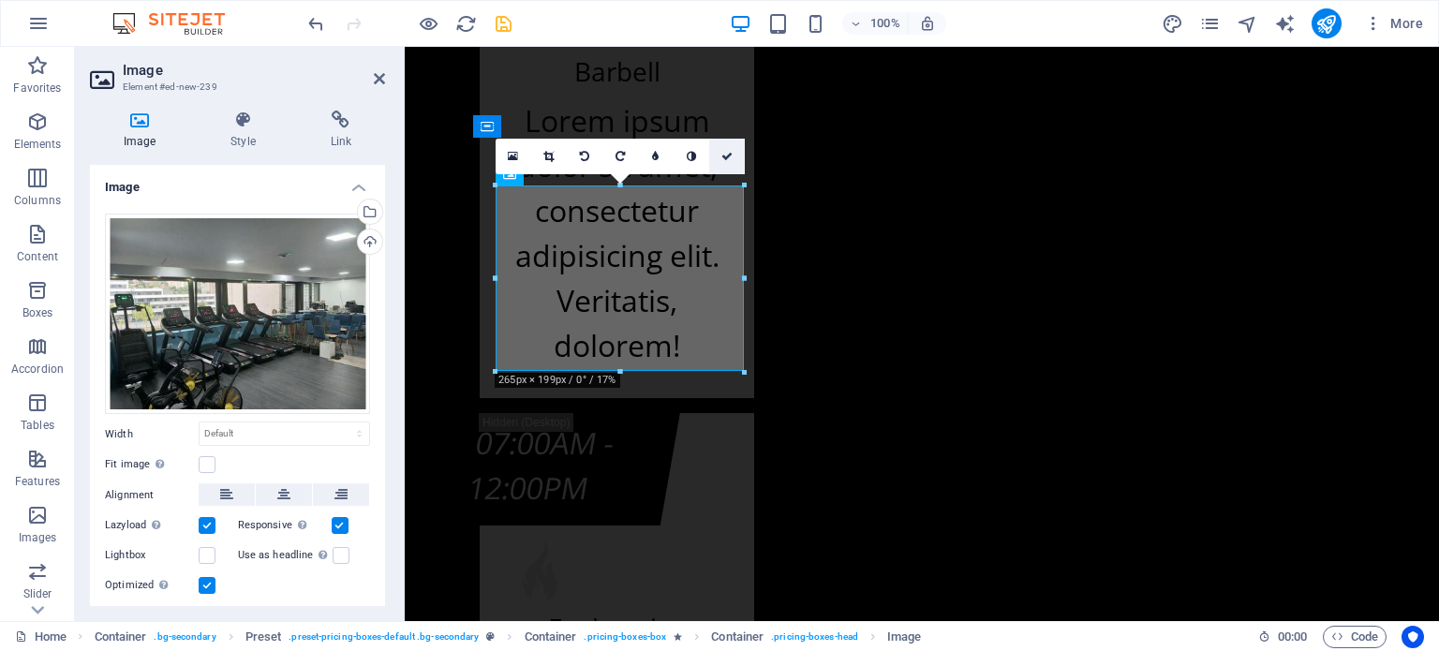
click at [724, 160] on icon at bounding box center [726, 156] width 11 height 11
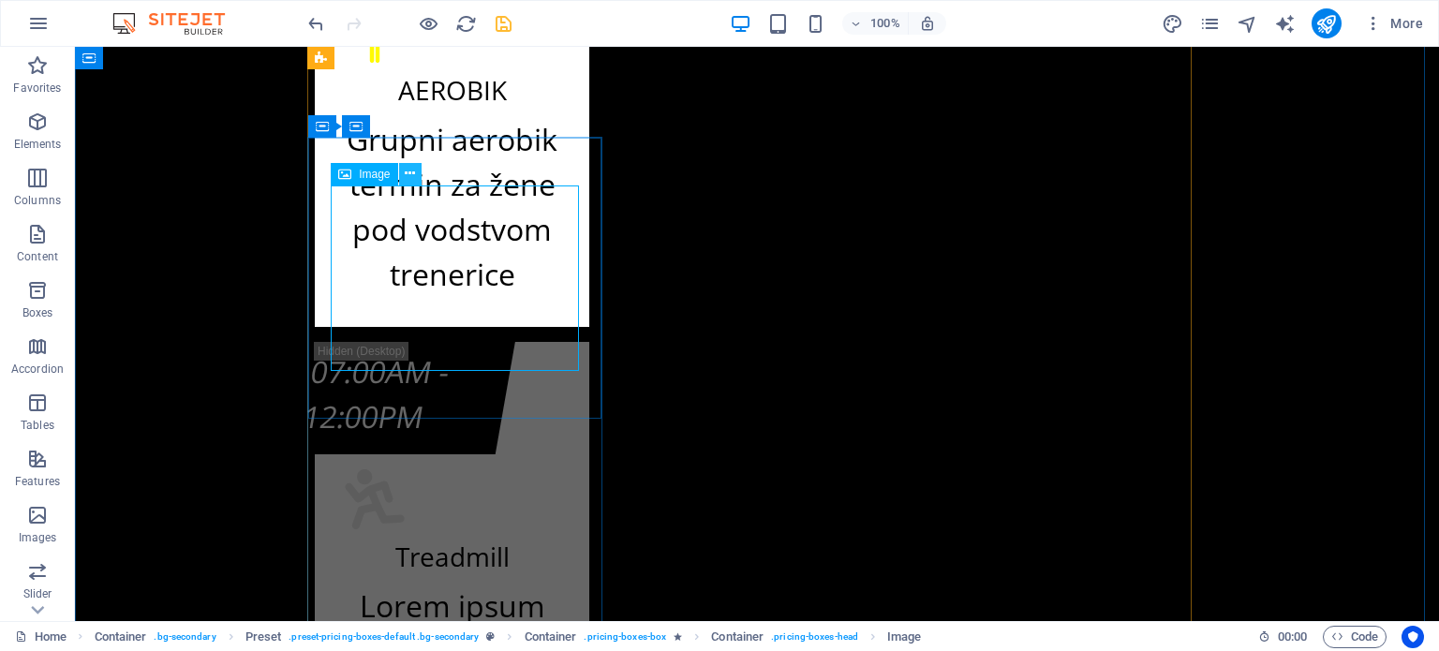
click at [401, 170] on button at bounding box center [410, 174] width 22 height 22
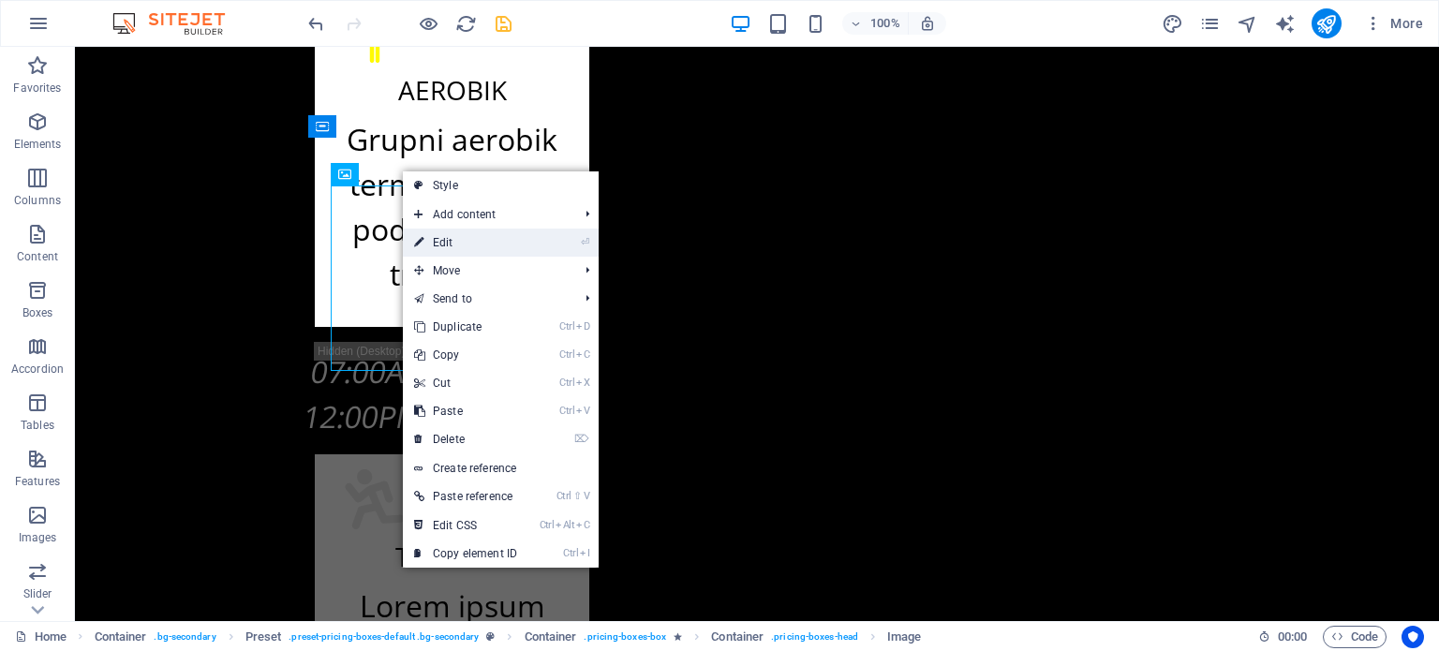
click at [431, 251] on link "⏎ Edit" at bounding box center [466, 243] width 126 height 28
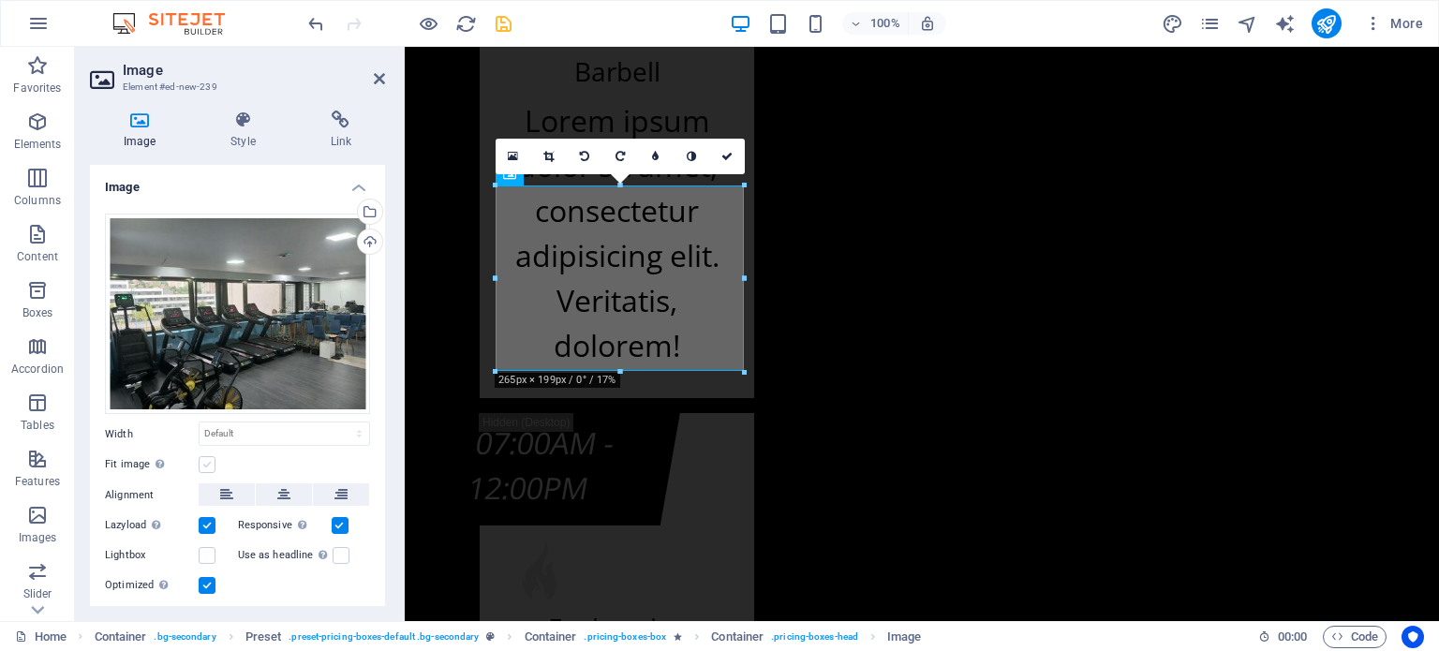
click at [202, 467] on label at bounding box center [207, 464] width 17 height 17
click at [0, 0] on input "Fit image Automatically fit image to a fixed width and height" at bounding box center [0, 0] width 0 height 0
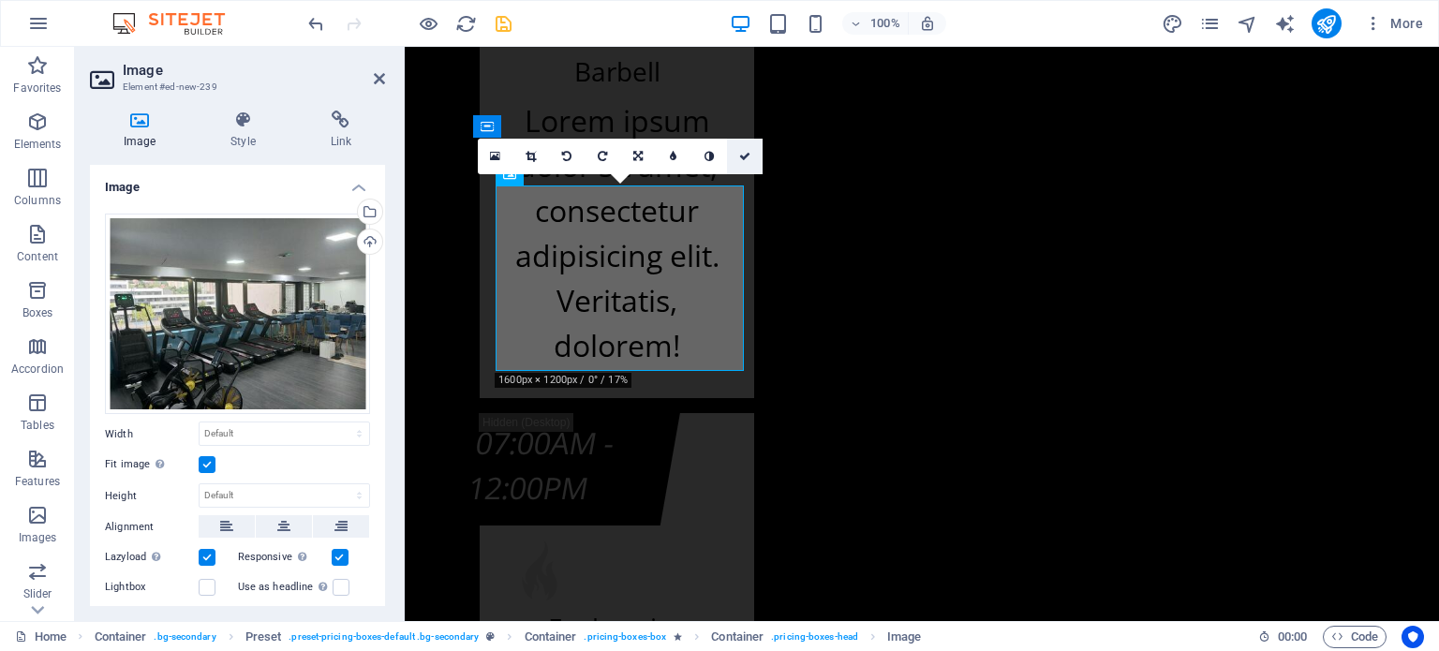
click at [739, 156] on icon at bounding box center [744, 156] width 11 height 11
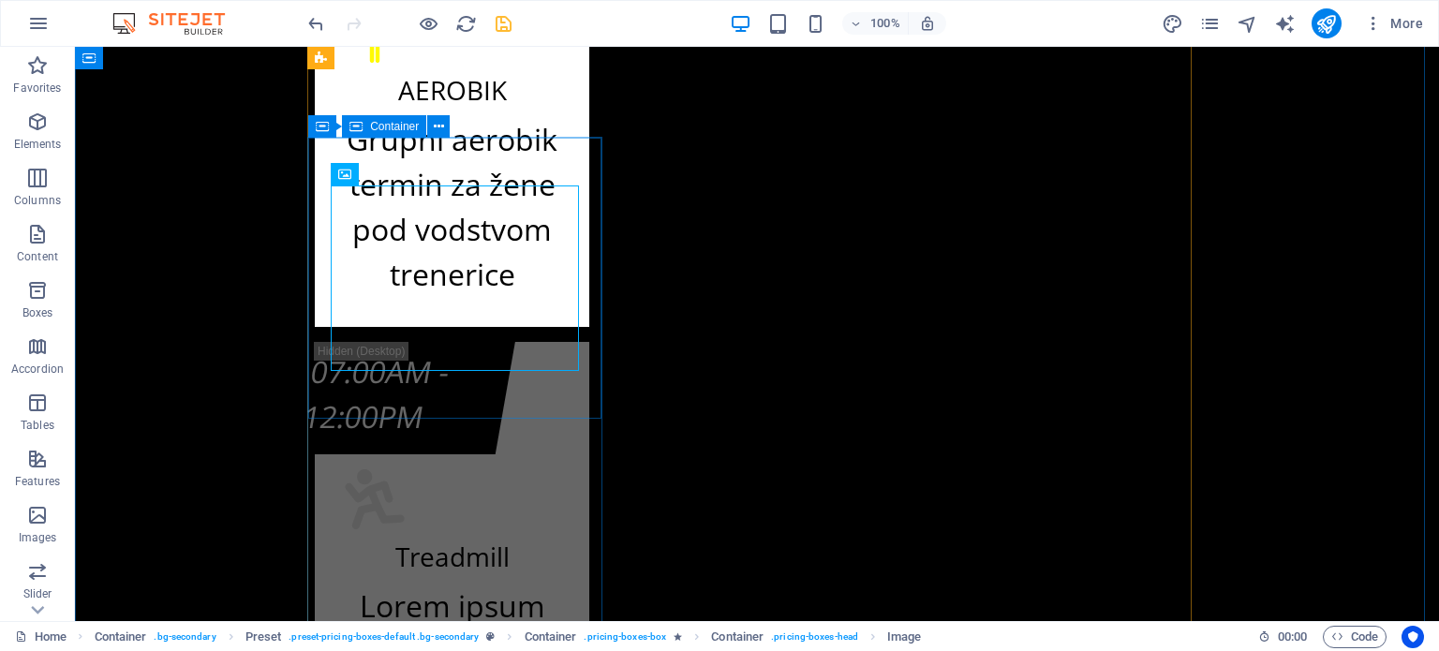
click at [434, 132] on icon at bounding box center [439, 127] width 10 height 20
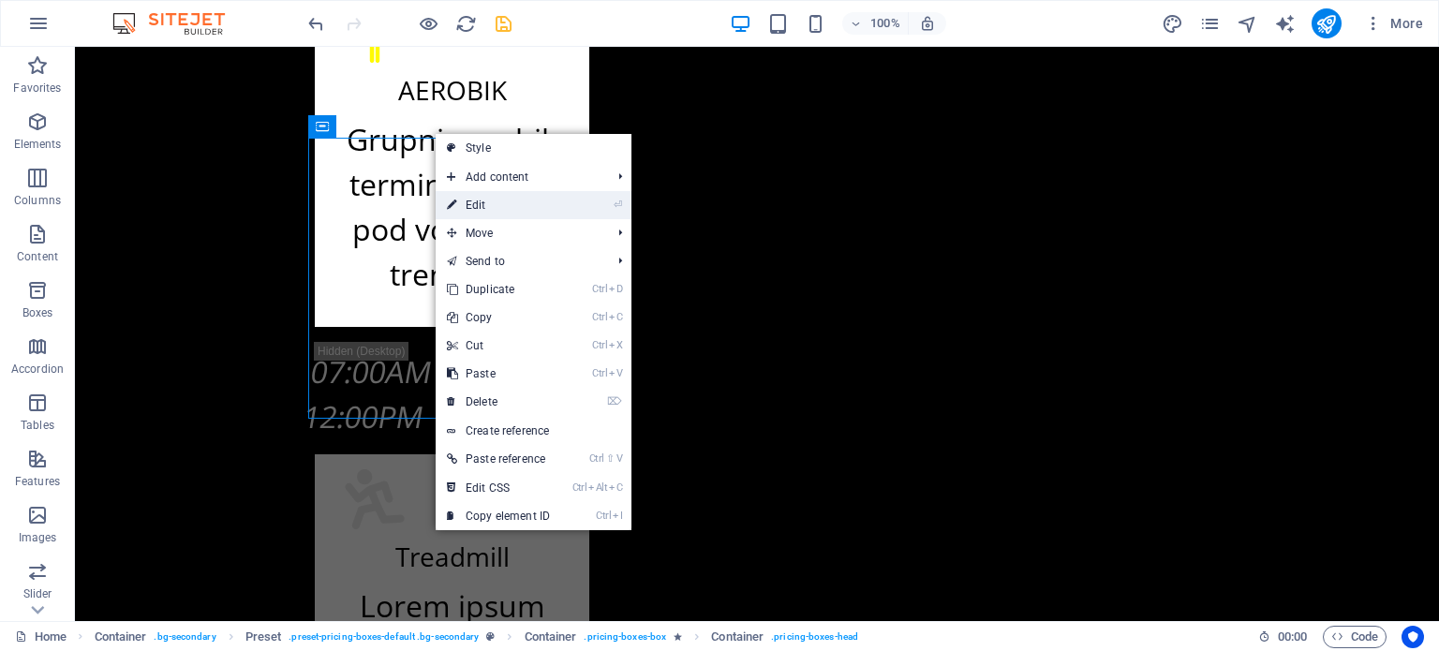
click at [475, 202] on link "⏎ Edit" at bounding box center [499, 205] width 126 height 28
select select "px"
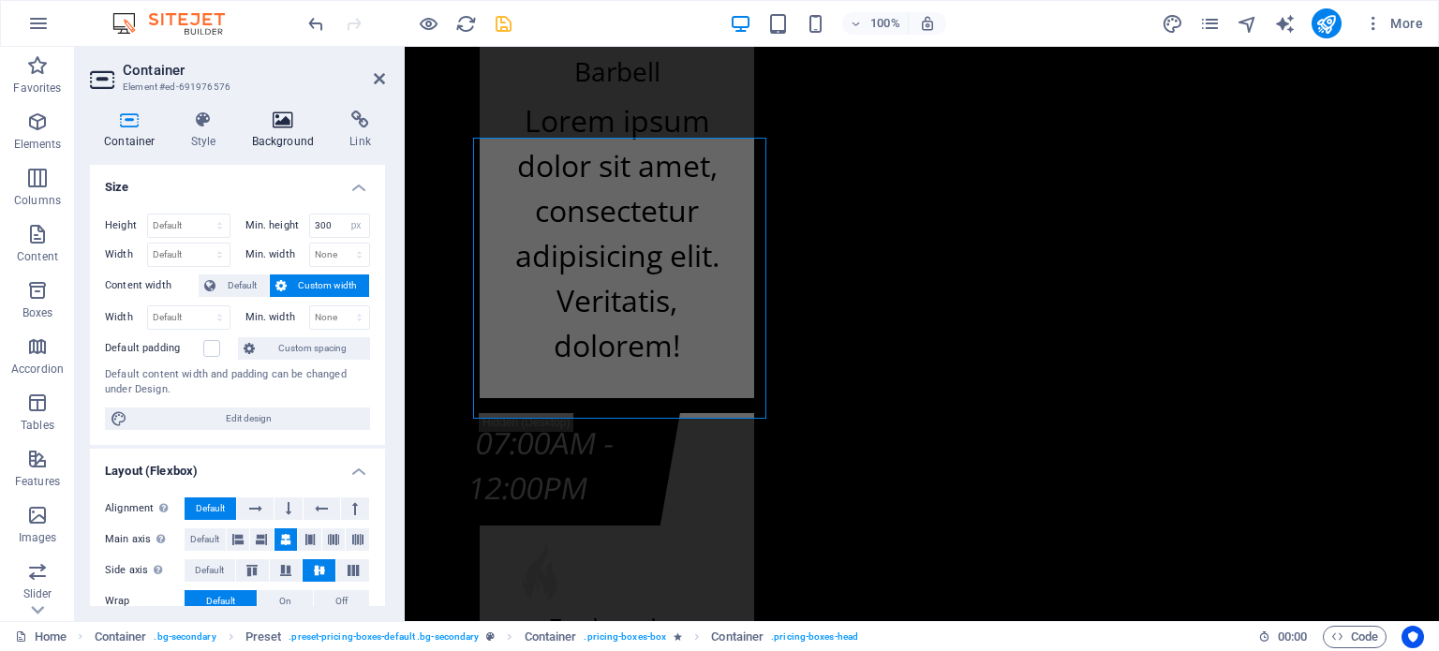
click at [286, 125] on icon at bounding box center [283, 120] width 91 height 19
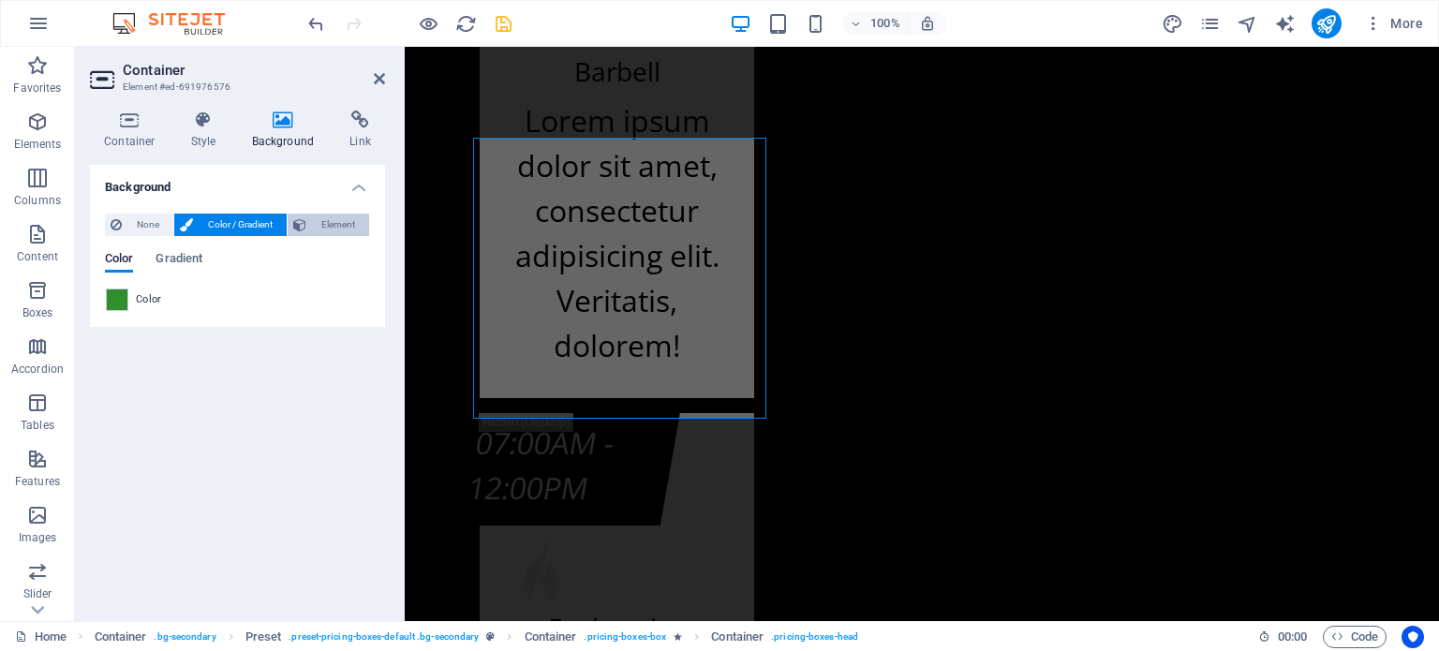
click at [348, 226] on span "Element" at bounding box center [338, 225] width 52 height 22
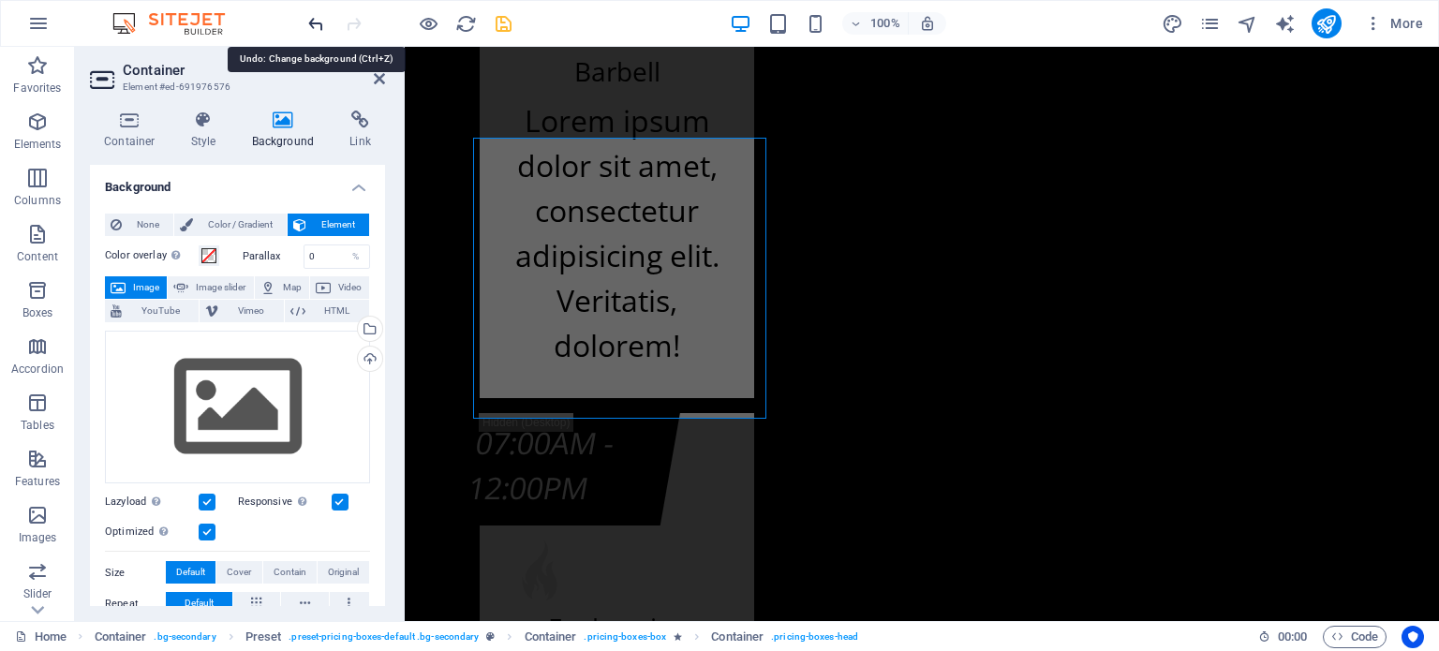
click at [317, 21] on icon "undo" at bounding box center [316, 24] width 22 height 22
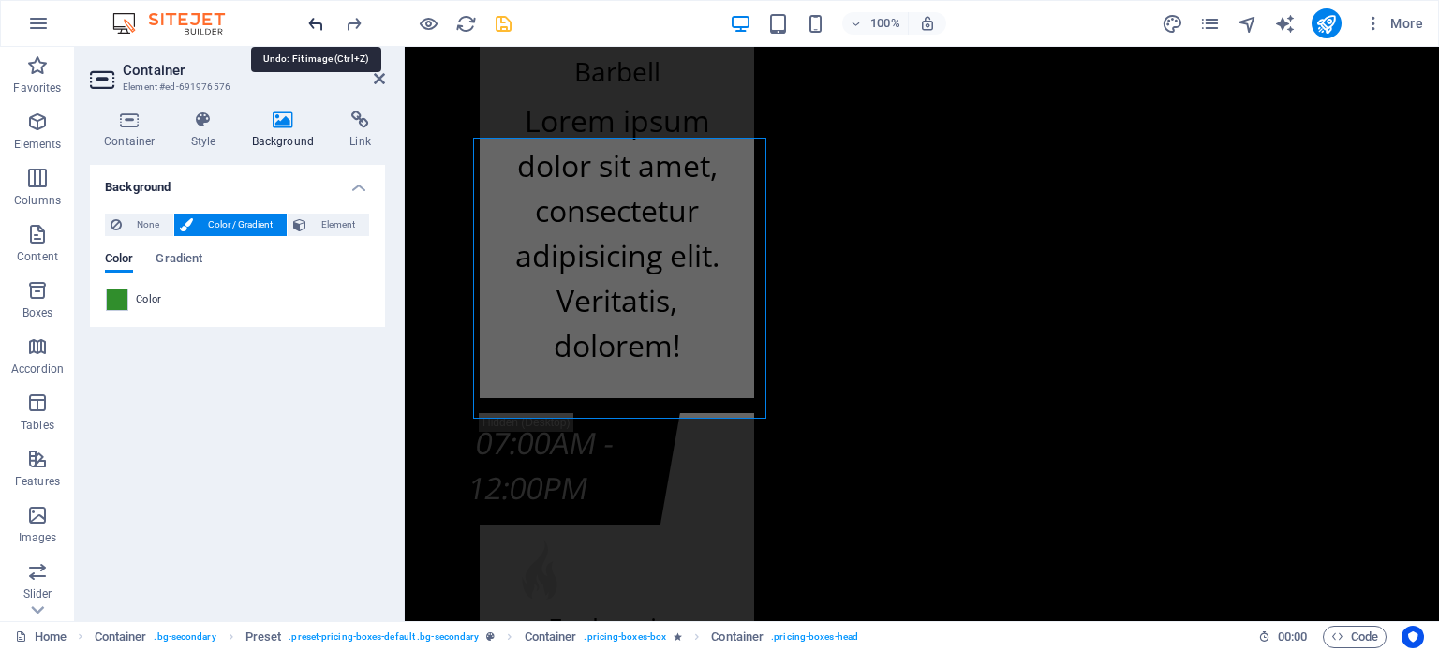
click at [317, 21] on icon "undo" at bounding box center [316, 24] width 22 height 22
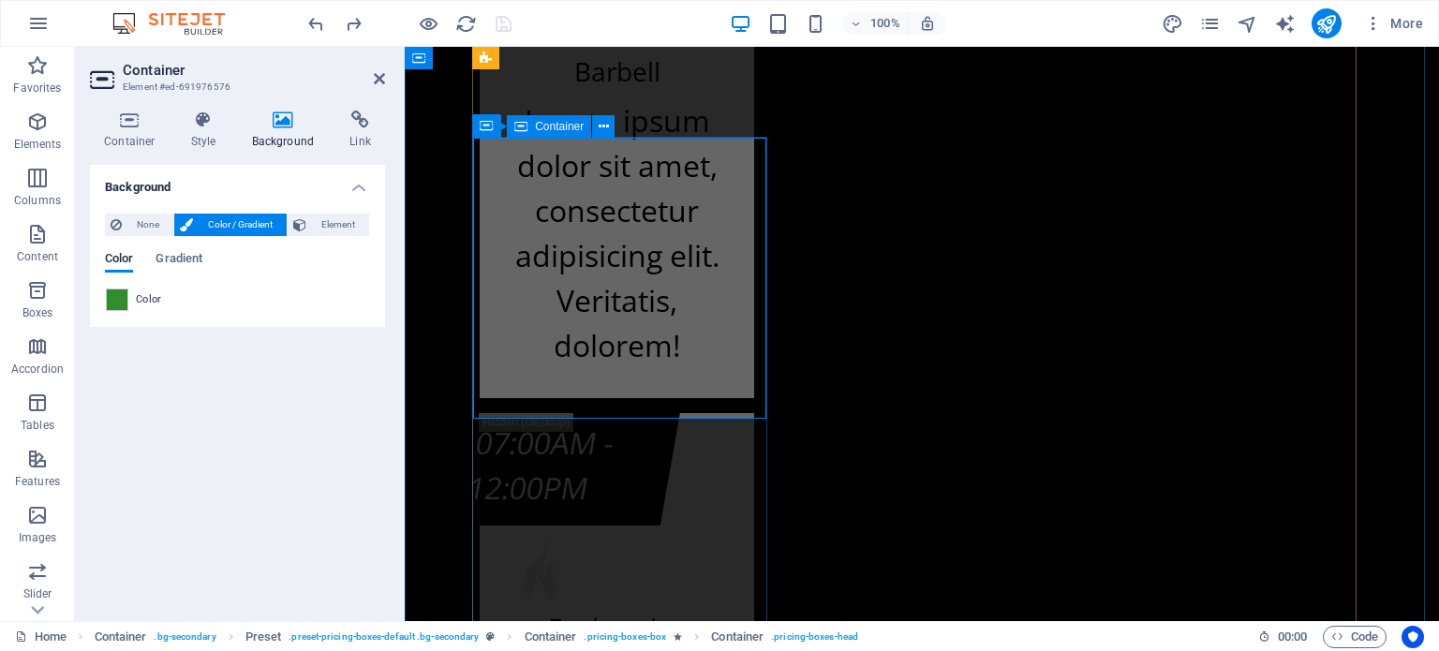
click at [353, 231] on span "Element" at bounding box center [338, 225] width 52 height 22
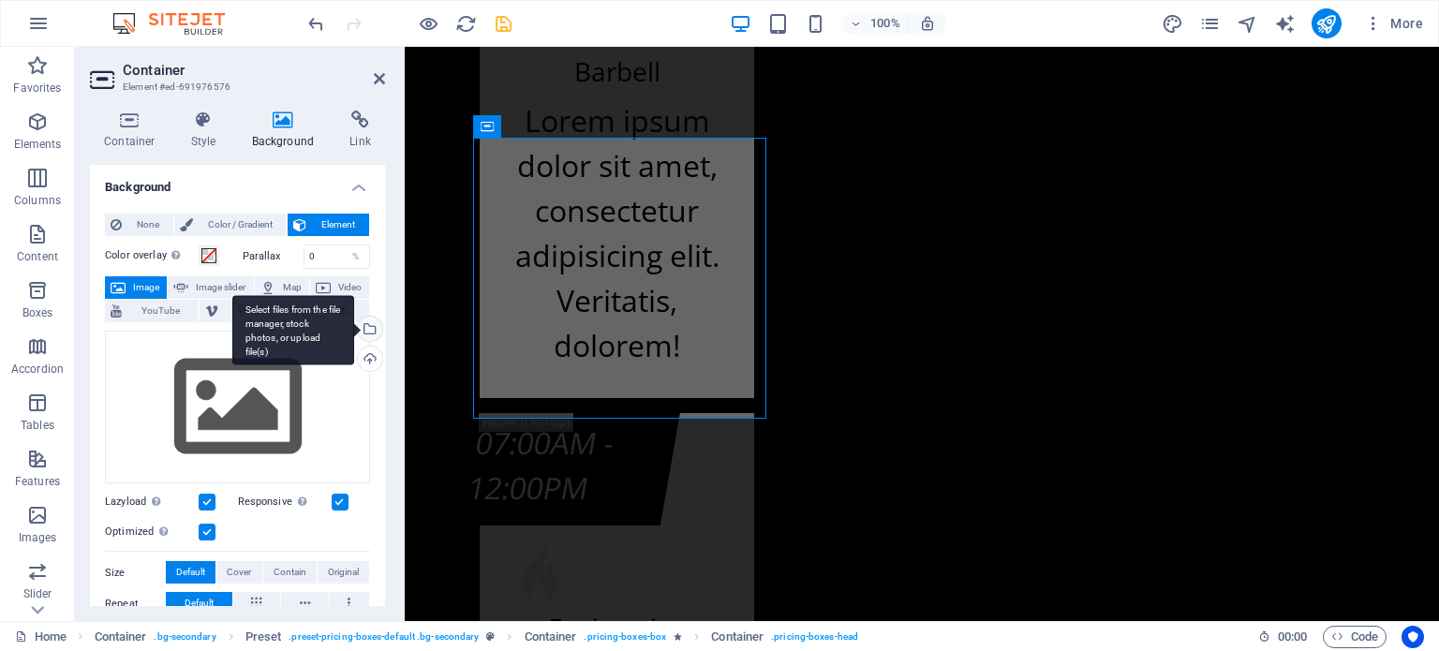
click at [372, 331] on div "Select files from the file manager, stock photos, or upload file(s)" at bounding box center [368, 331] width 28 height 28
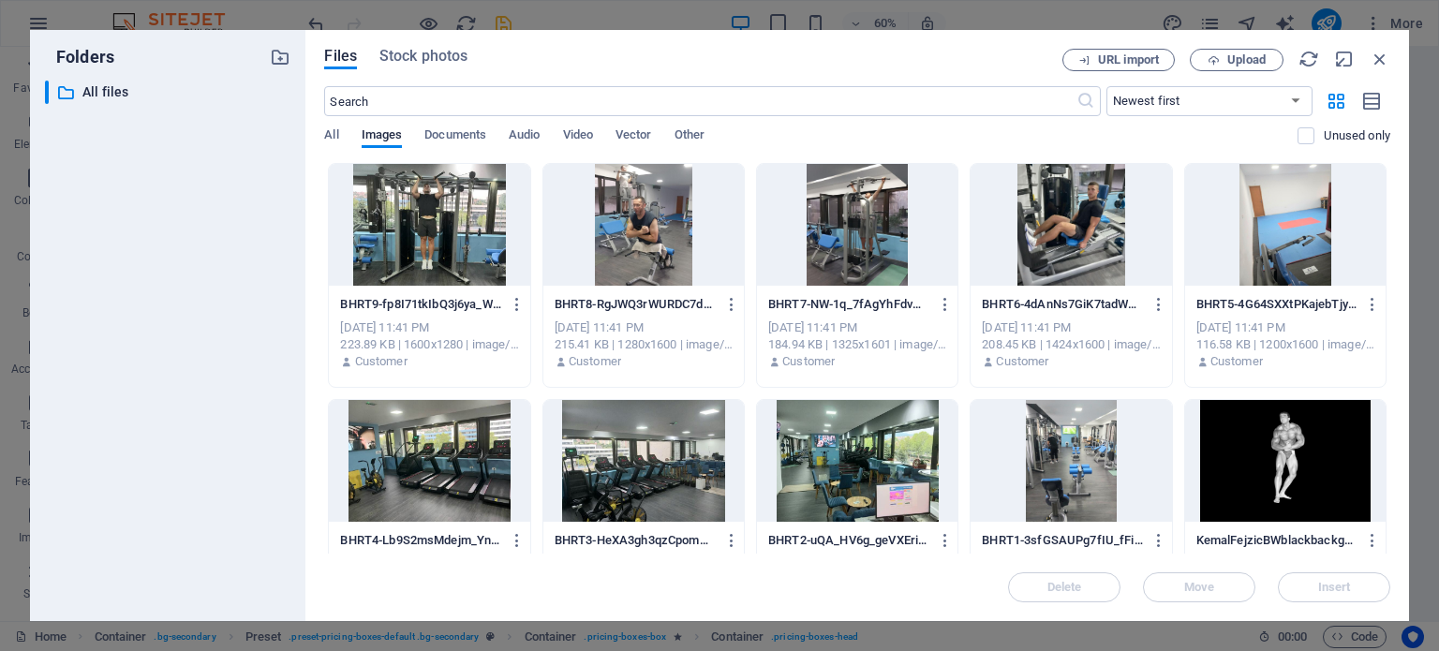
click at [627, 452] on div at bounding box center [643, 461] width 200 height 122
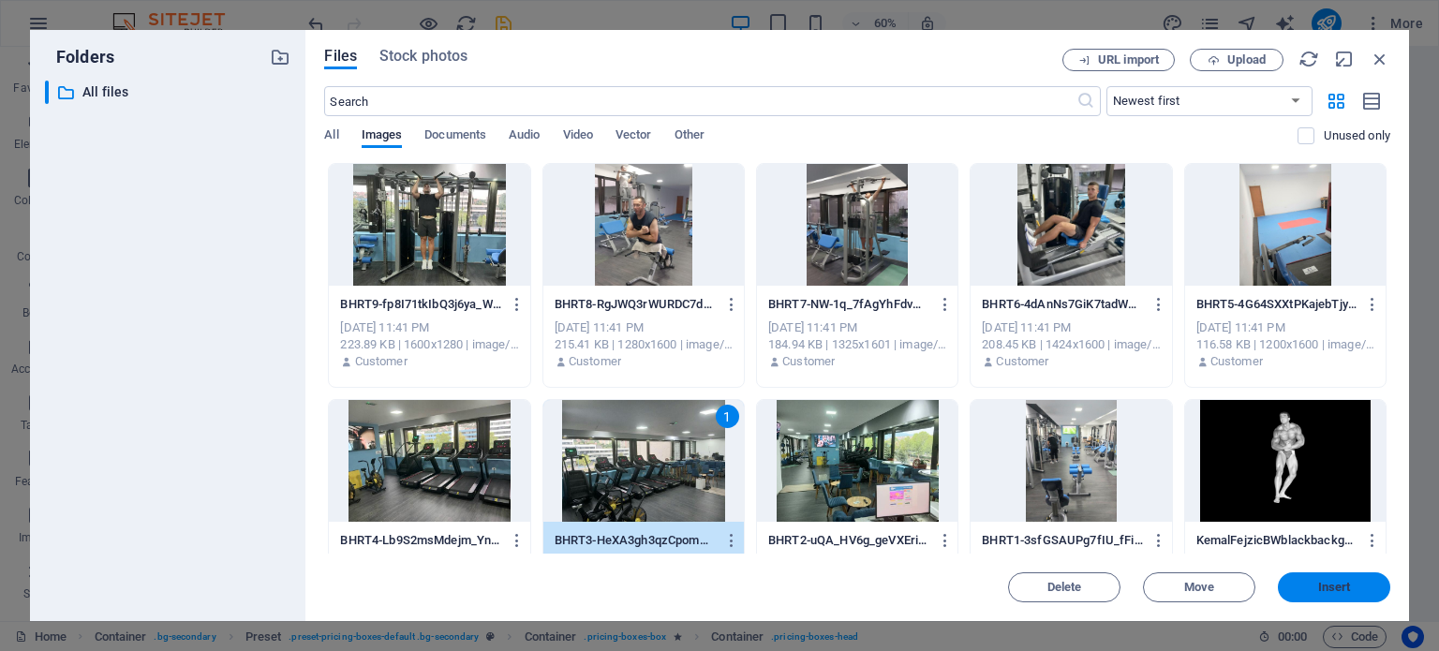
click at [1336, 599] on button "Insert" at bounding box center [1334, 587] width 112 height 30
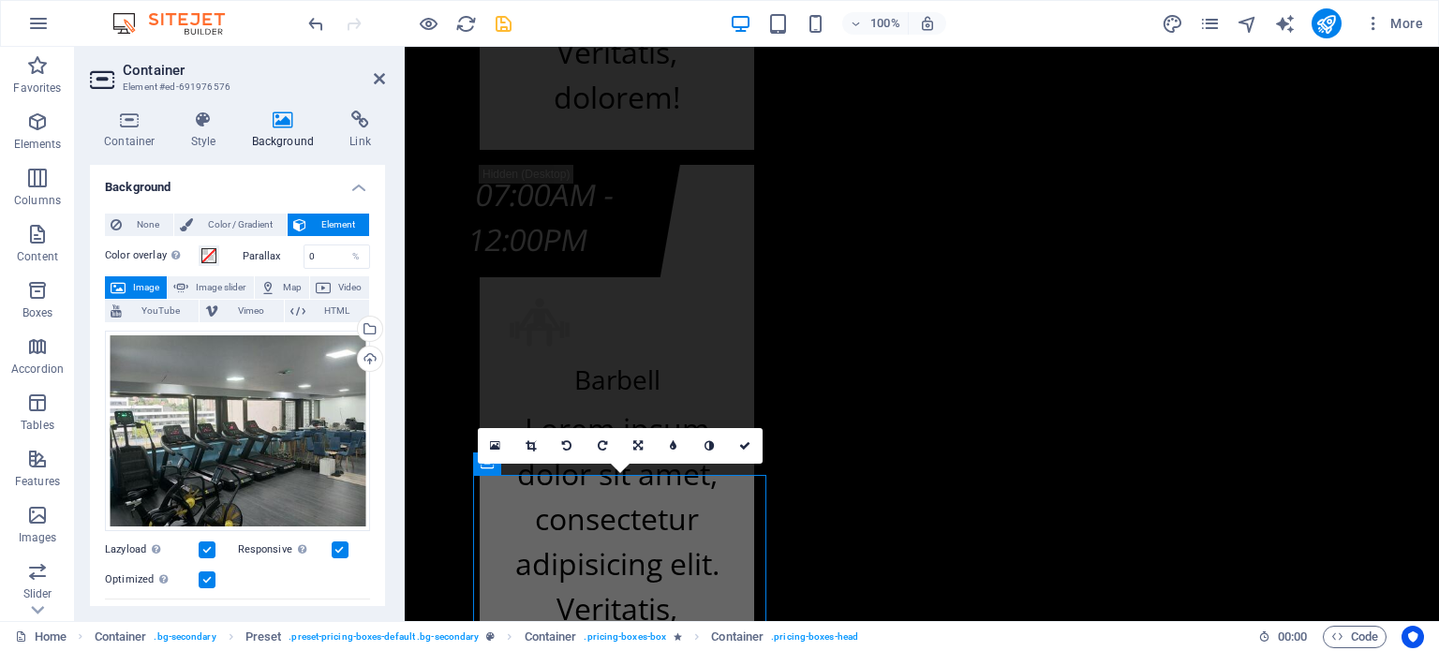
scroll to position [12405, 0]
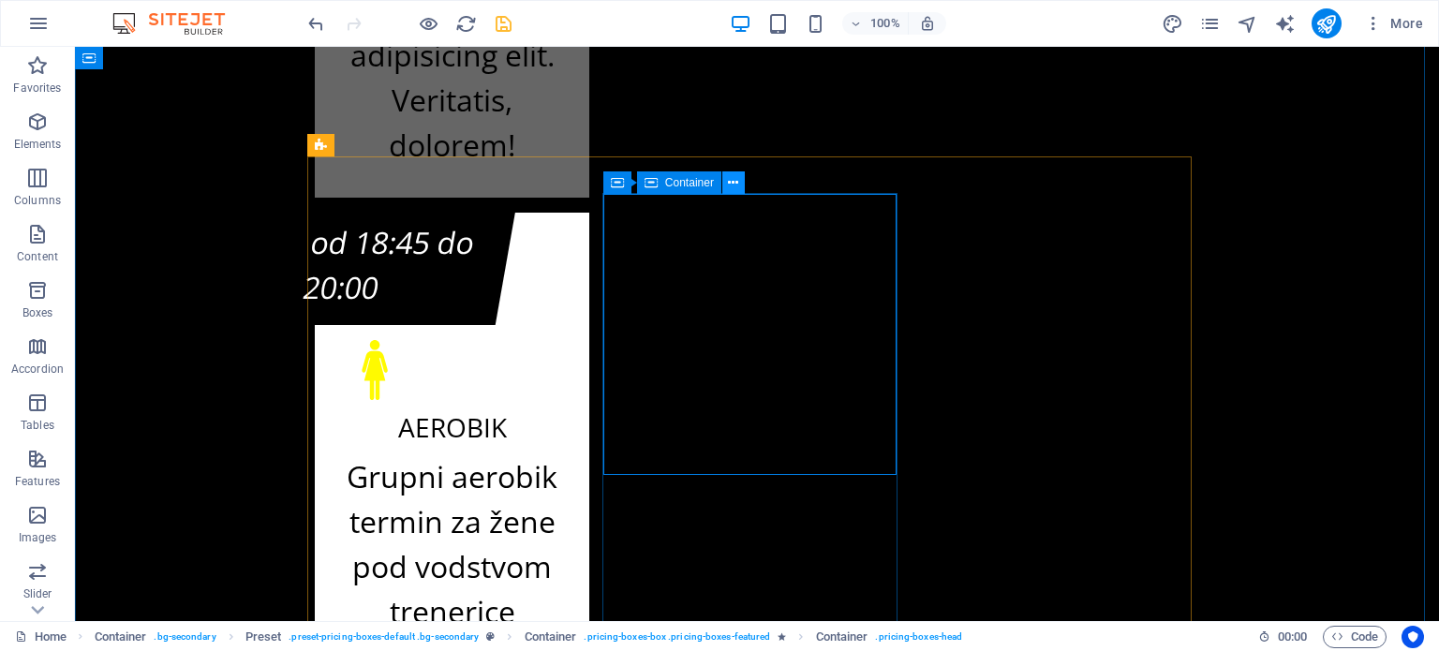
click at [738, 188] on icon at bounding box center [733, 183] width 10 height 20
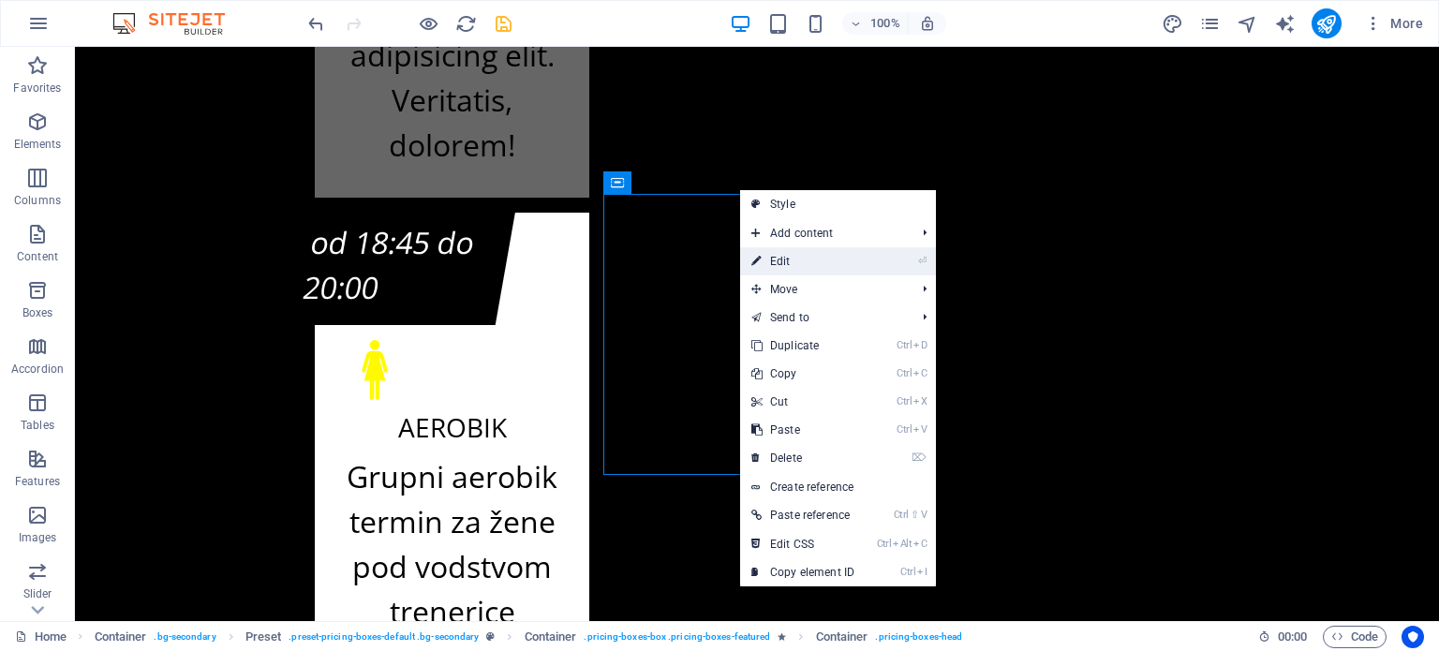
click at [778, 258] on link "⏎ Edit" at bounding box center [803, 261] width 126 height 28
select select "px"
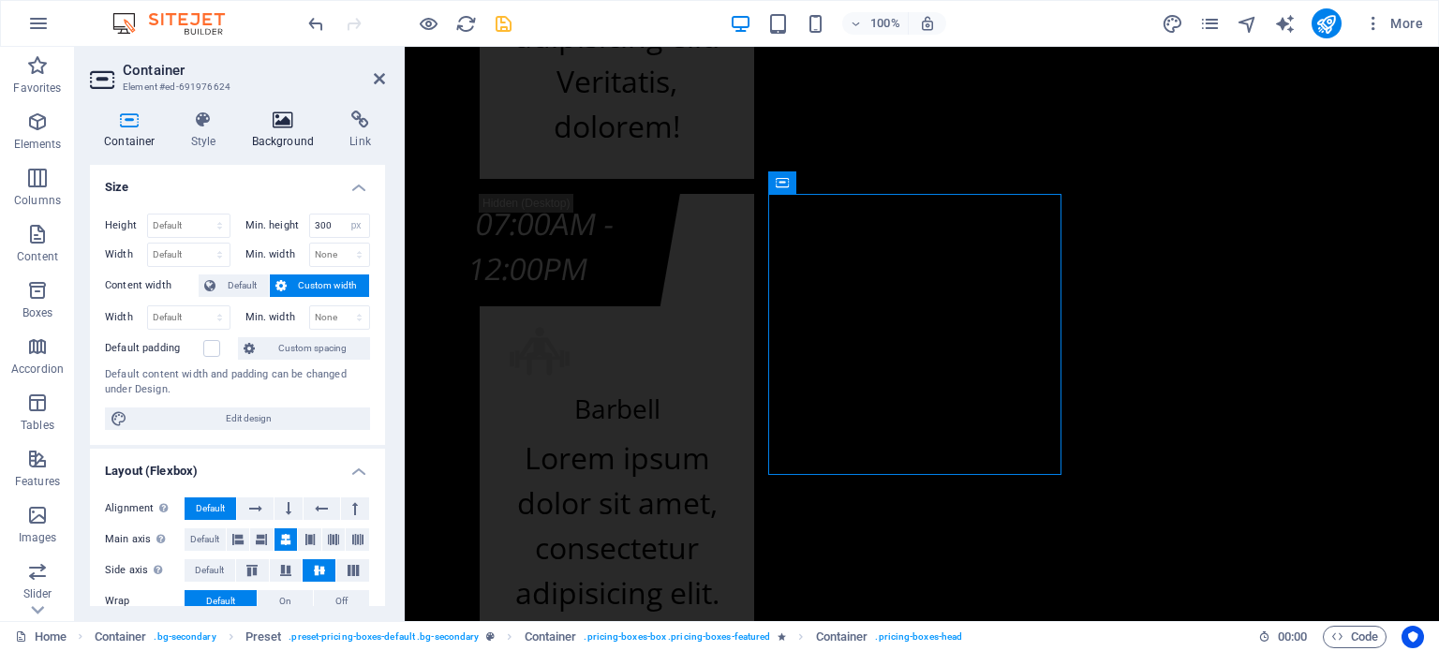
click at [283, 130] on h4 "Background" at bounding box center [287, 130] width 98 height 39
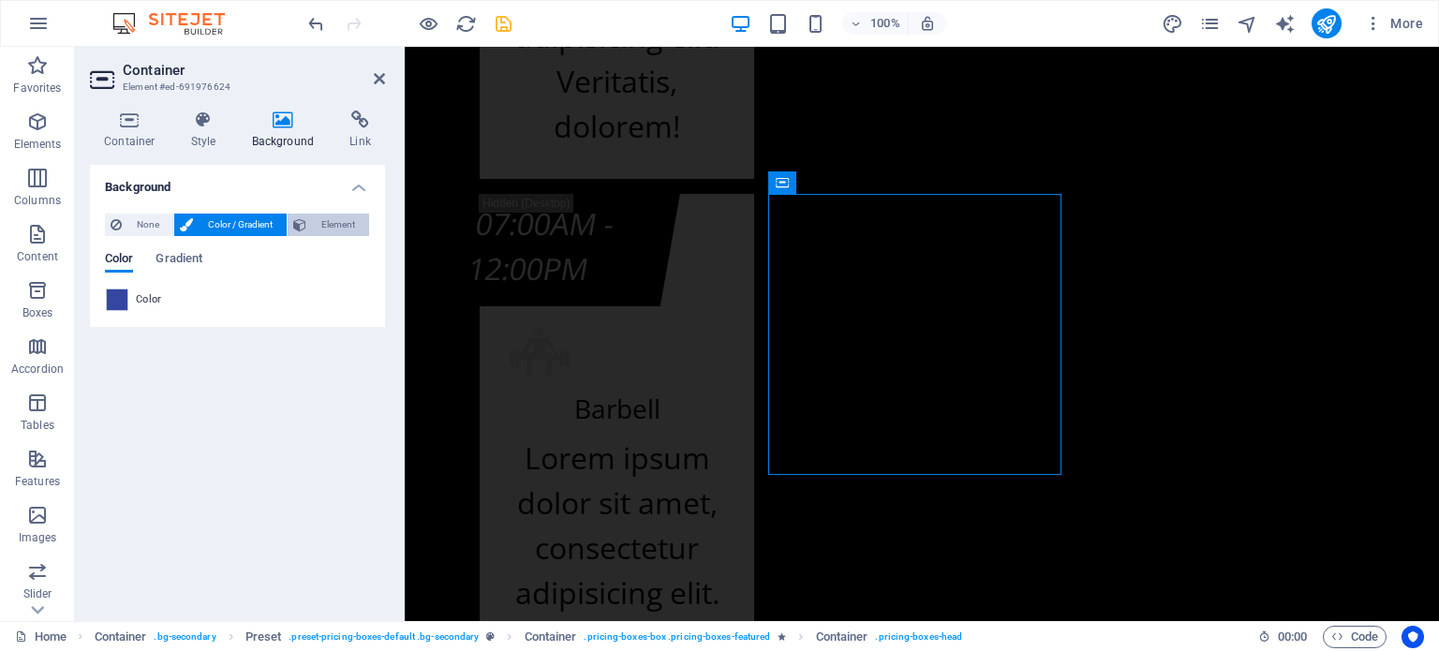
click at [354, 229] on span "Element" at bounding box center [338, 225] width 52 height 22
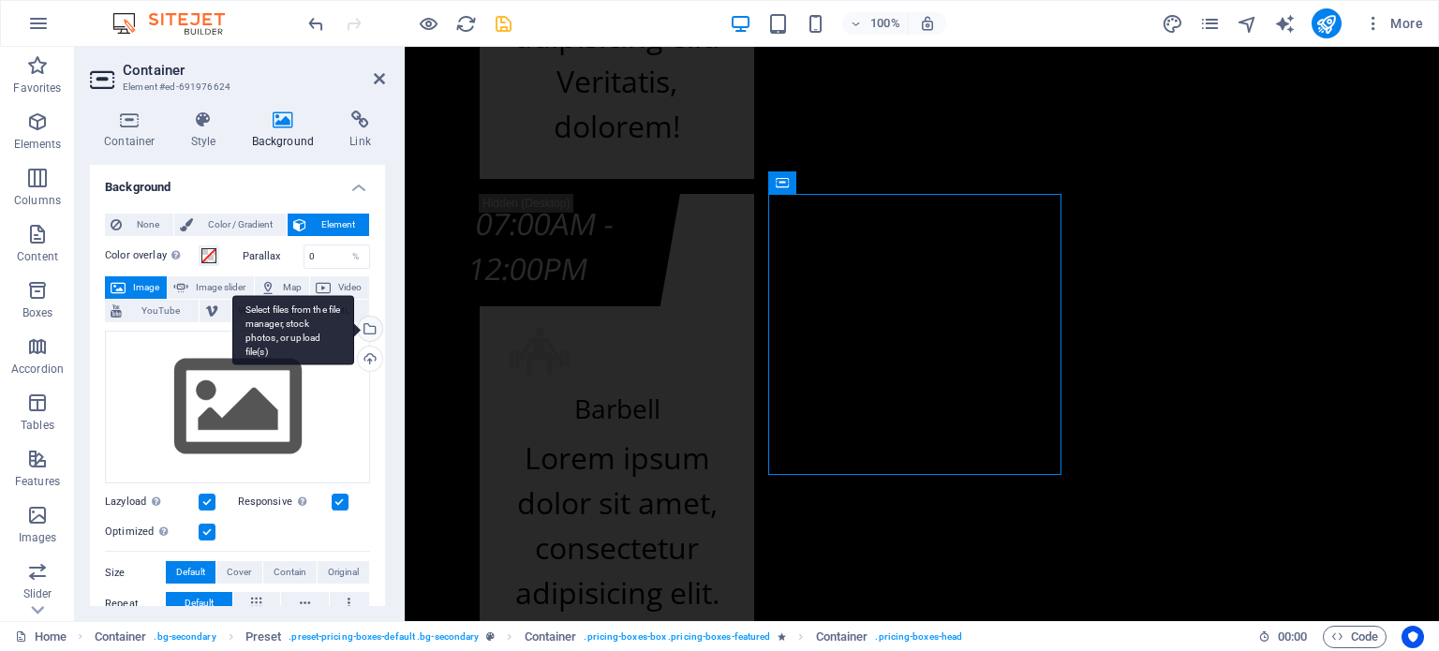
click at [369, 331] on div "Select files from the file manager, stock photos, or upload file(s)" at bounding box center [368, 331] width 28 height 28
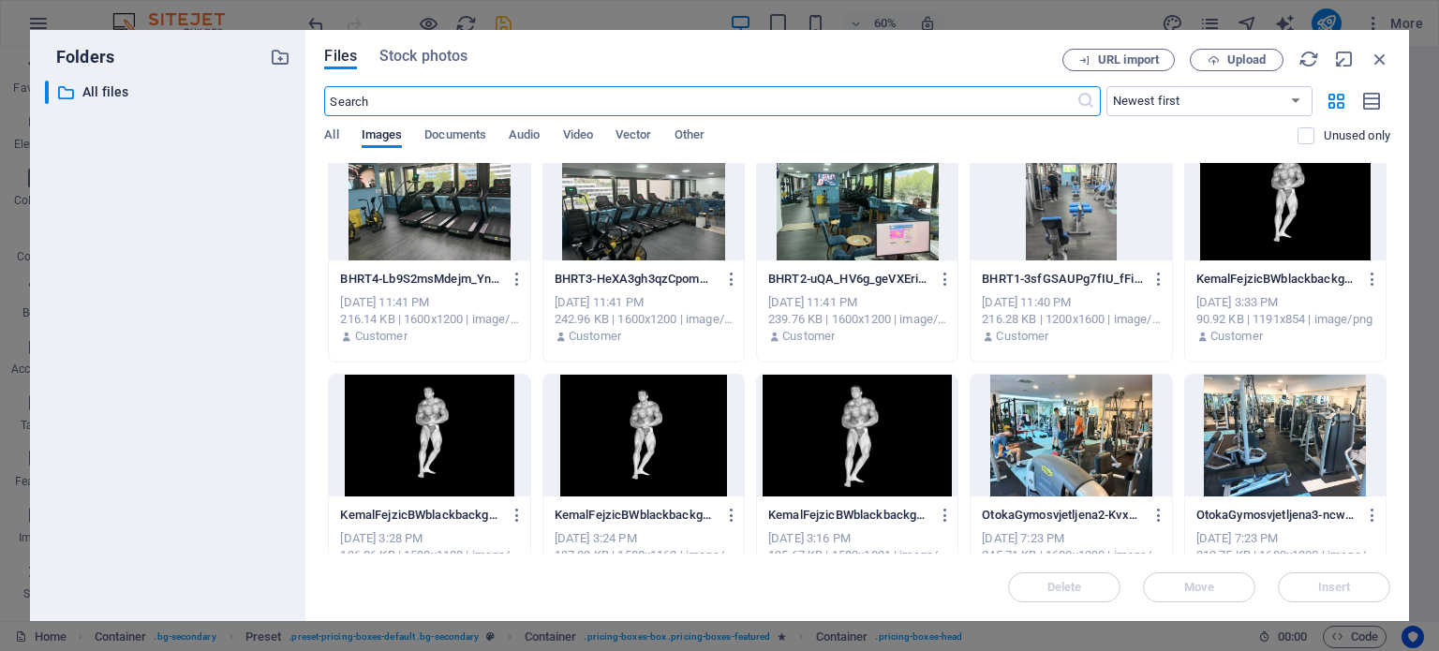
scroll to position [0, 0]
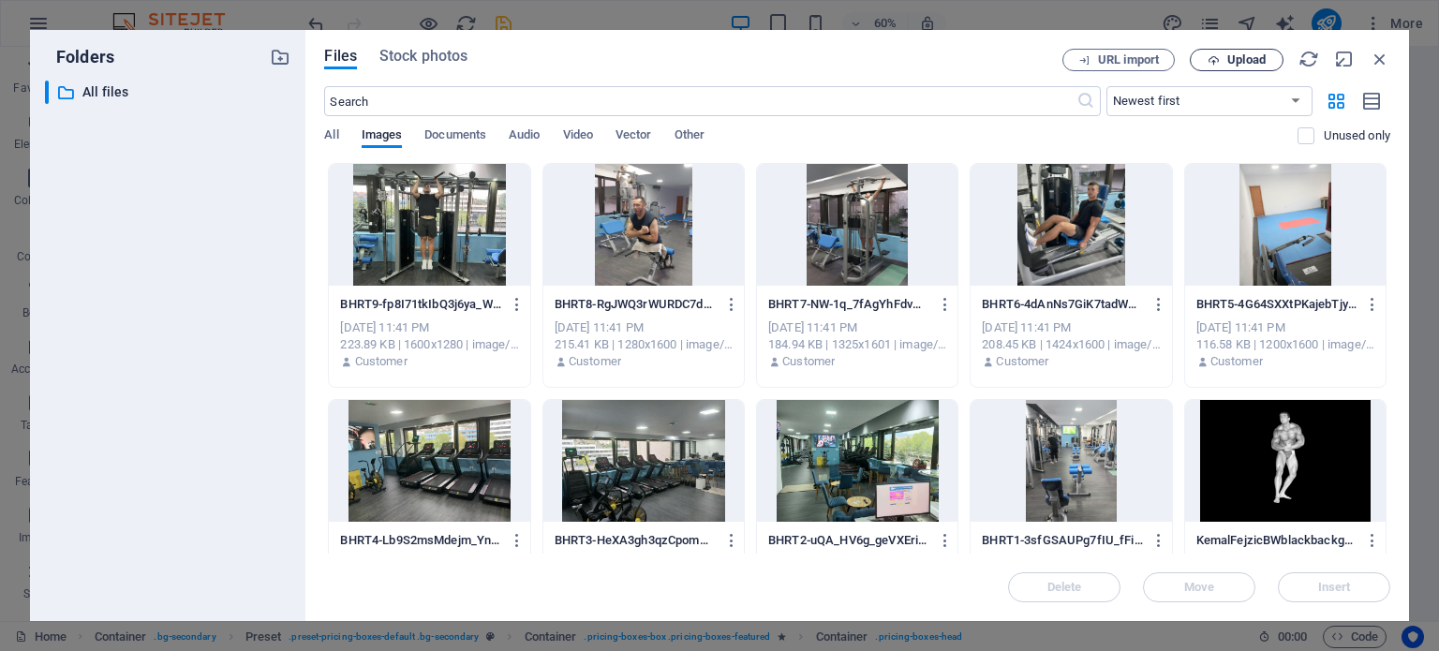
click at [1220, 62] on span "Upload" at bounding box center [1236, 60] width 77 height 12
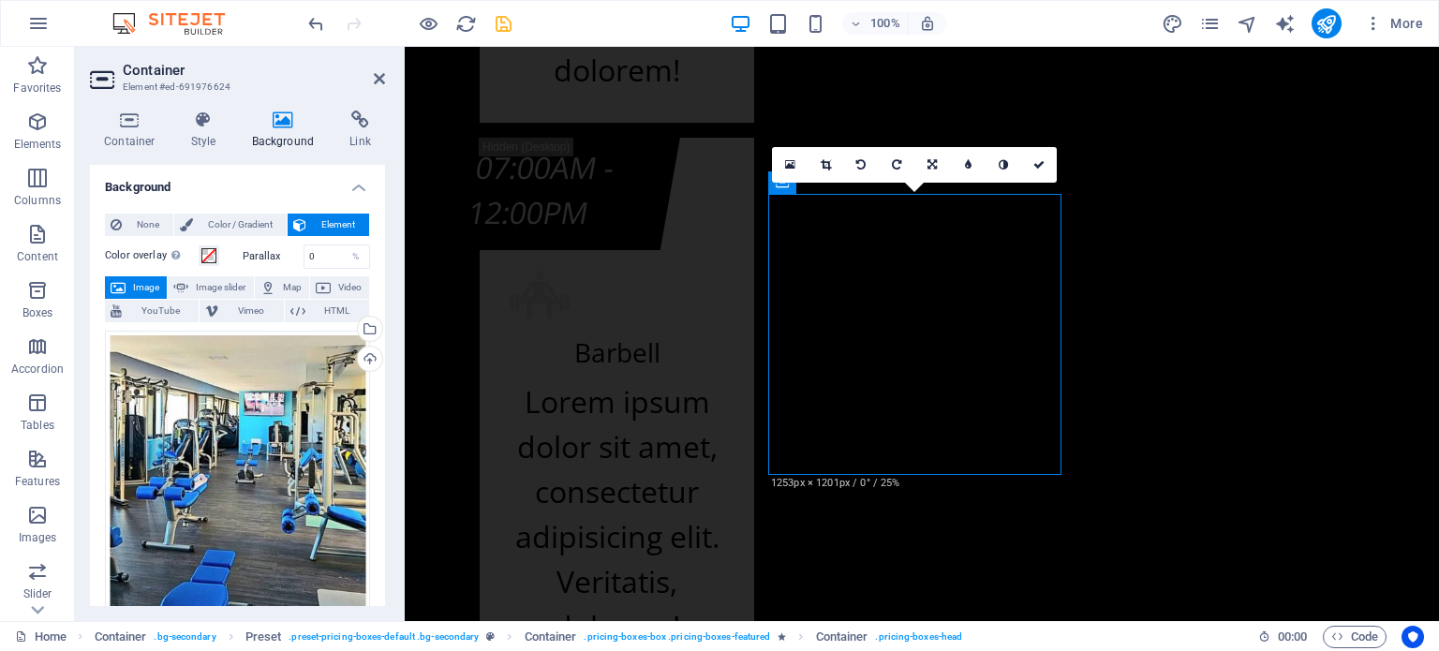
scroll to position [12405, 0]
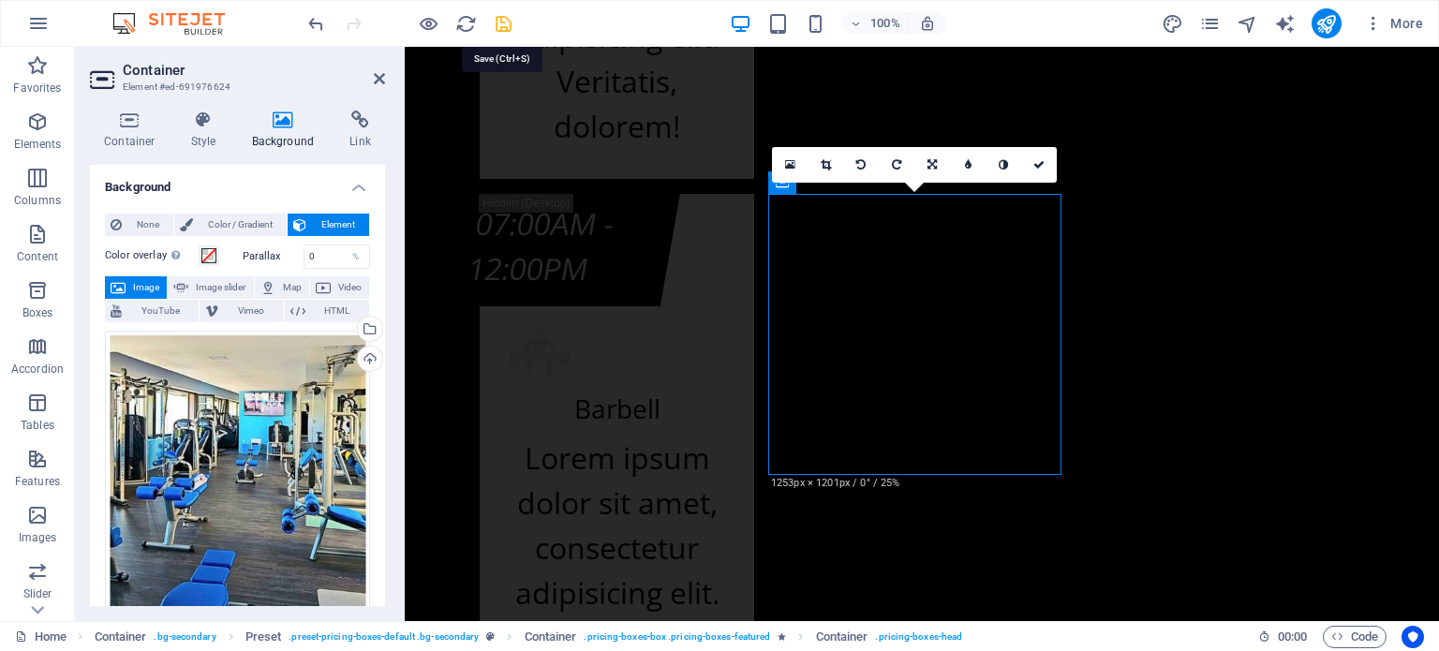
click at [501, 19] on icon "save" at bounding box center [504, 24] width 22 height 22
select select
checkbox input "false"
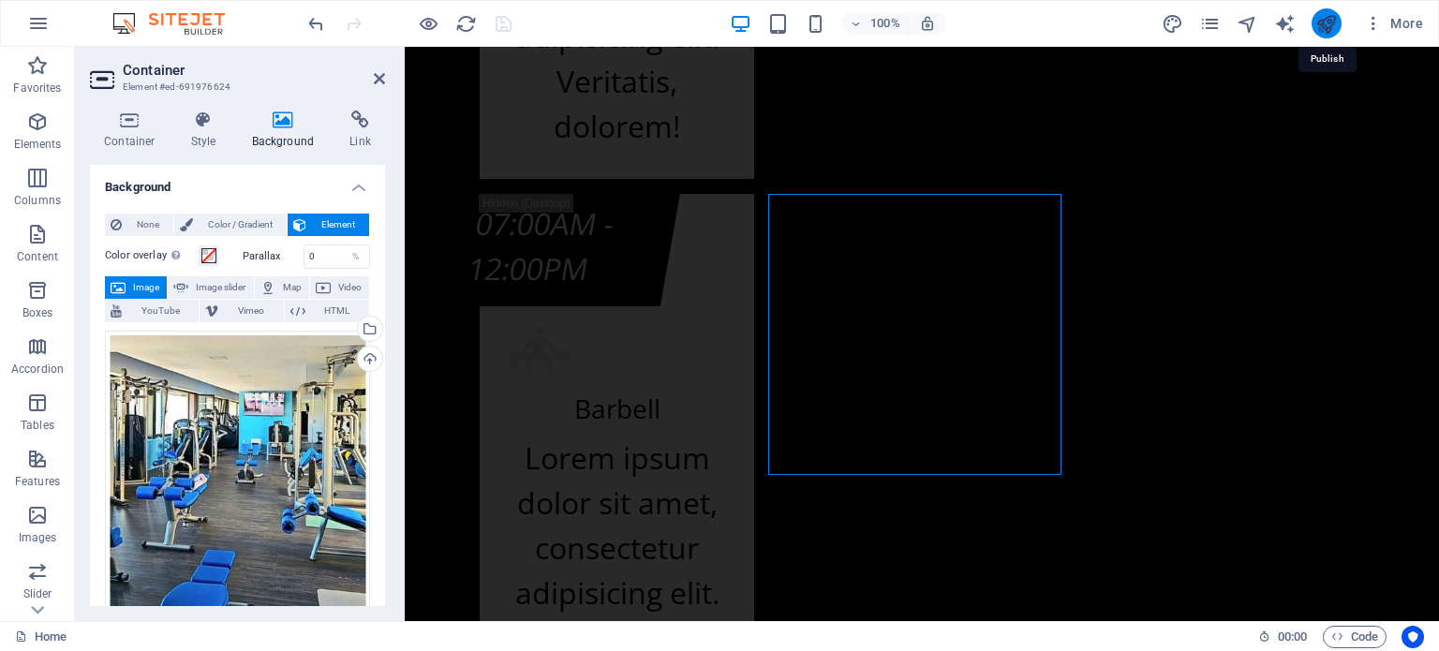
click at [1337, 26] on icon "publish" at bounding box center [1326, 24] width 22 height 22
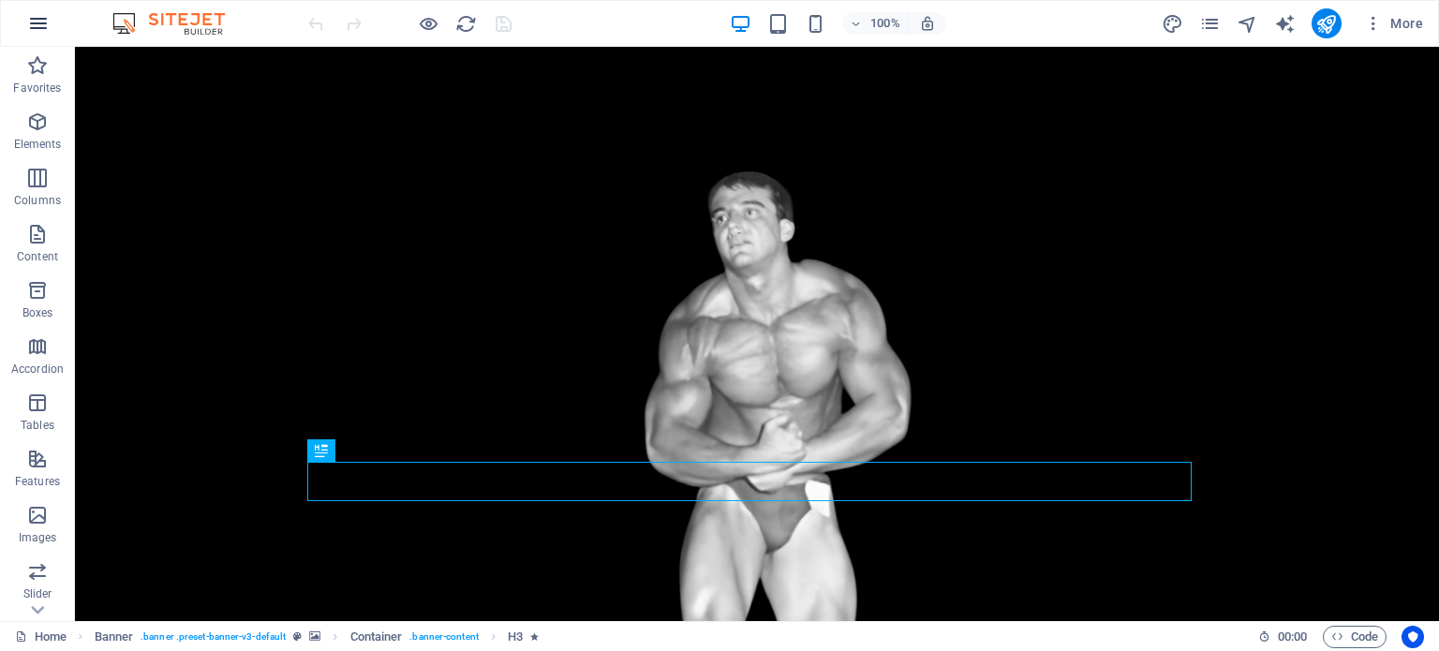
click at [43, 30] on icon "button" at bounding box center [38, 23] width 22 height 22
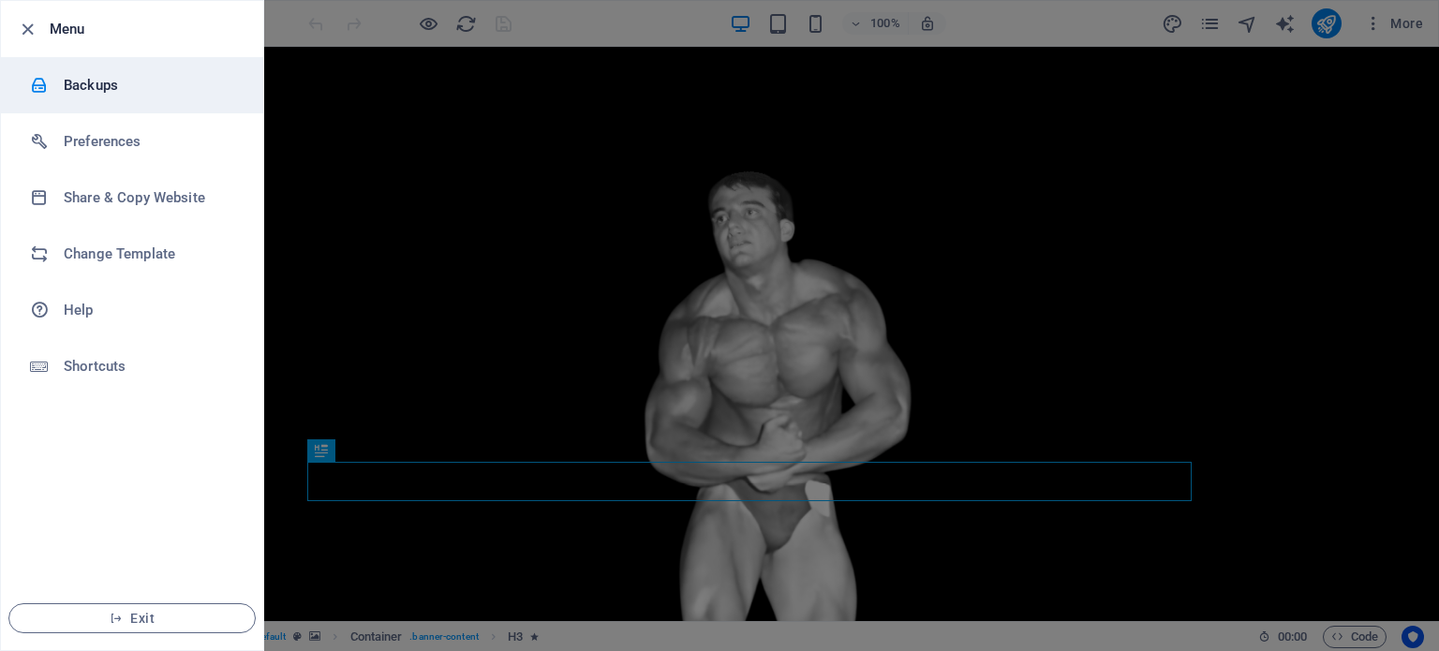
click at [79, 81] on h6 "Backups" at bounding box center [150, 85] width 173 height 22
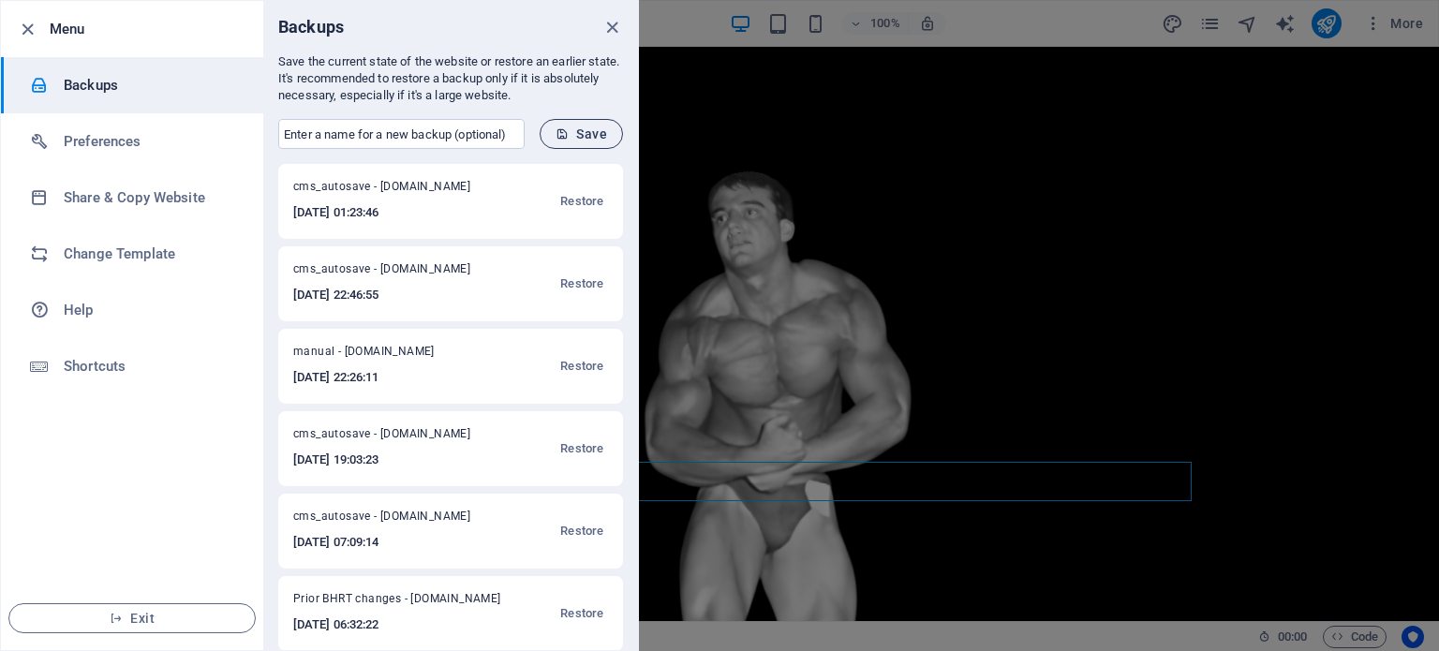
click at [562, 127] on icon "submit" at bounding box center [561, 133] width 13 height 13
click at [148, 629] on button "Exit" at bounding box center [131, 618] width 247 height 30
